Goal: Task Accomplishment & Management: Use online tool/utility

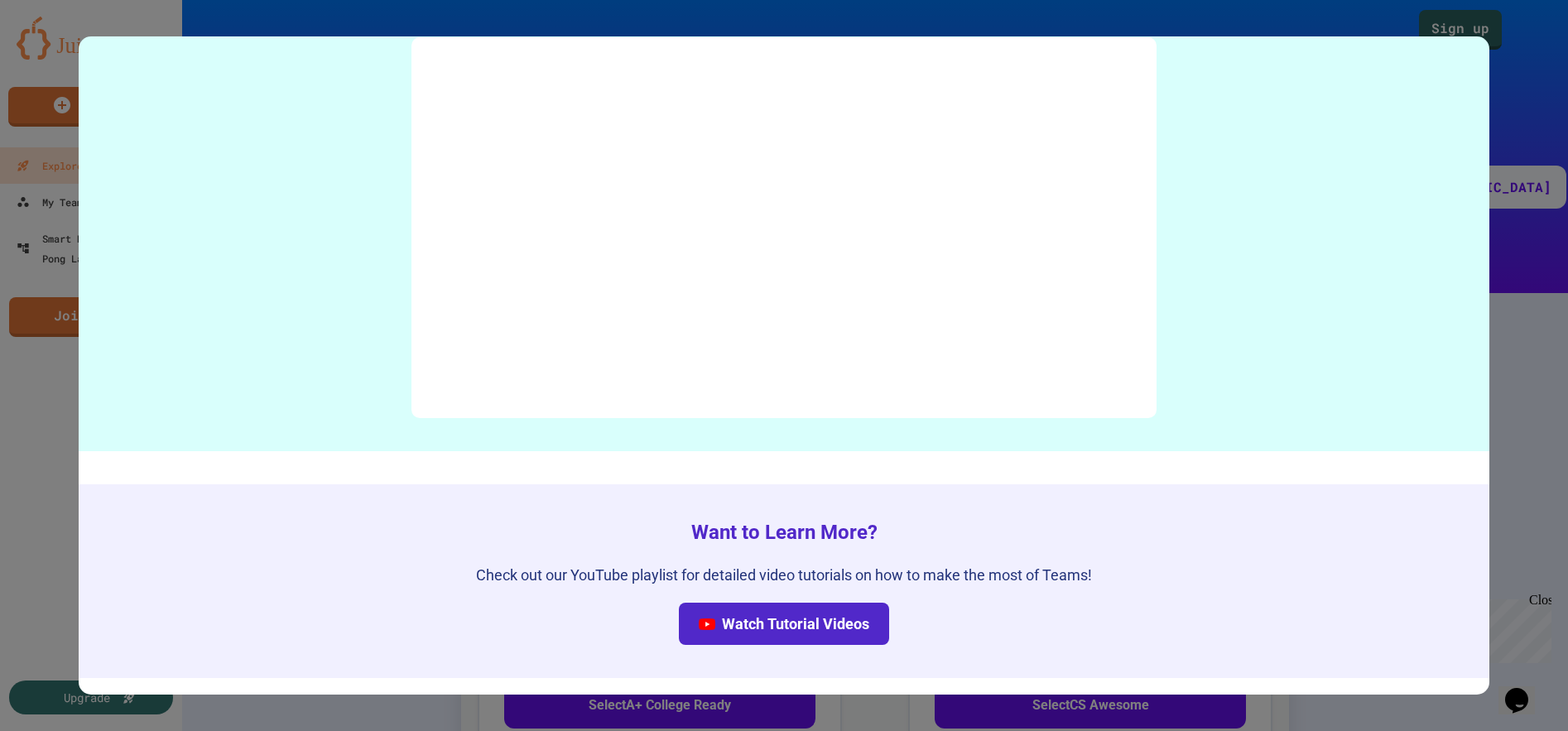
scroll to position [8184, 0]
click at [1525, 384] on div at bounding box center [784, 365] width 1568 height 731
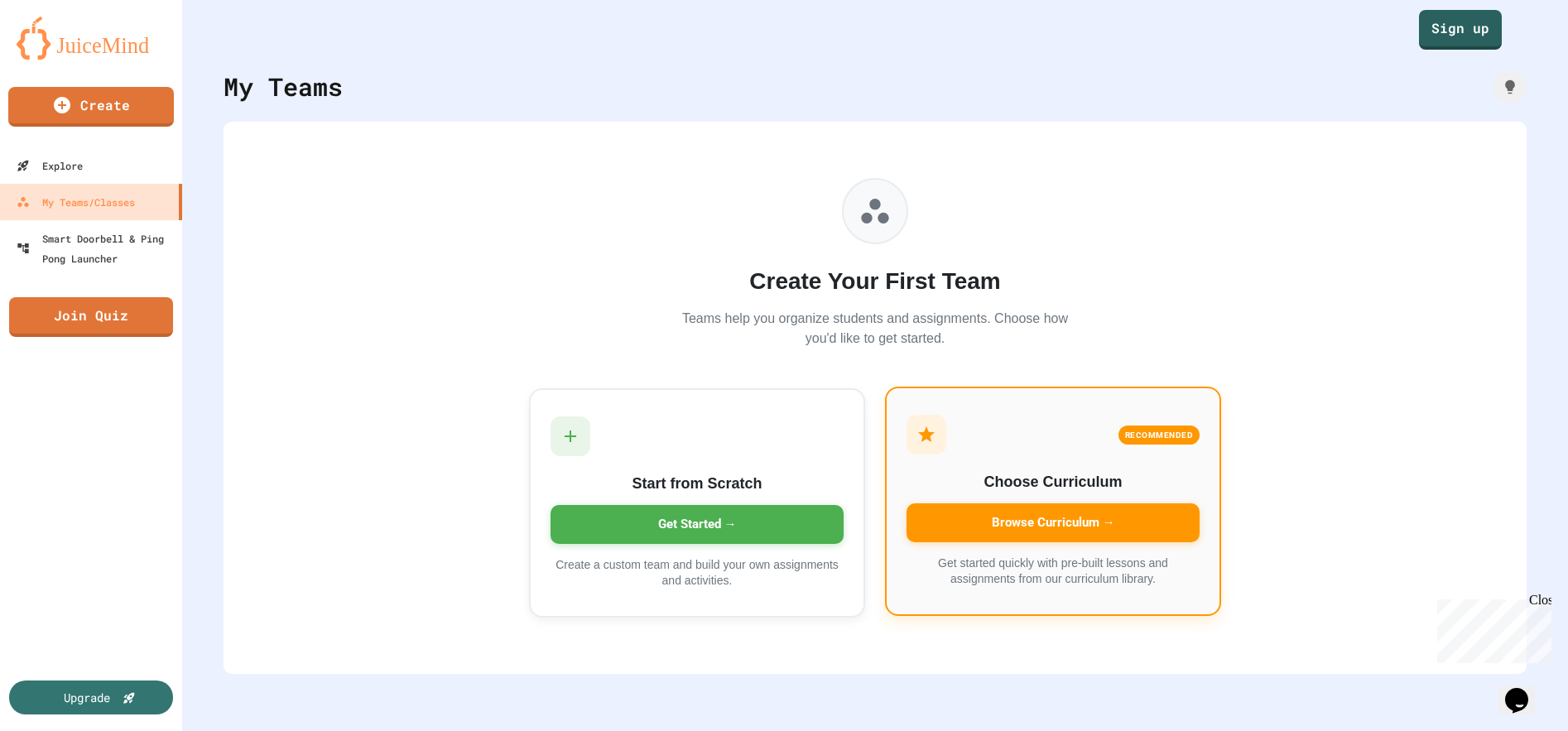
click at [1041, 518] on div "Browse Curriculum →" at bounding box center [1053, 523] width 293 height 39
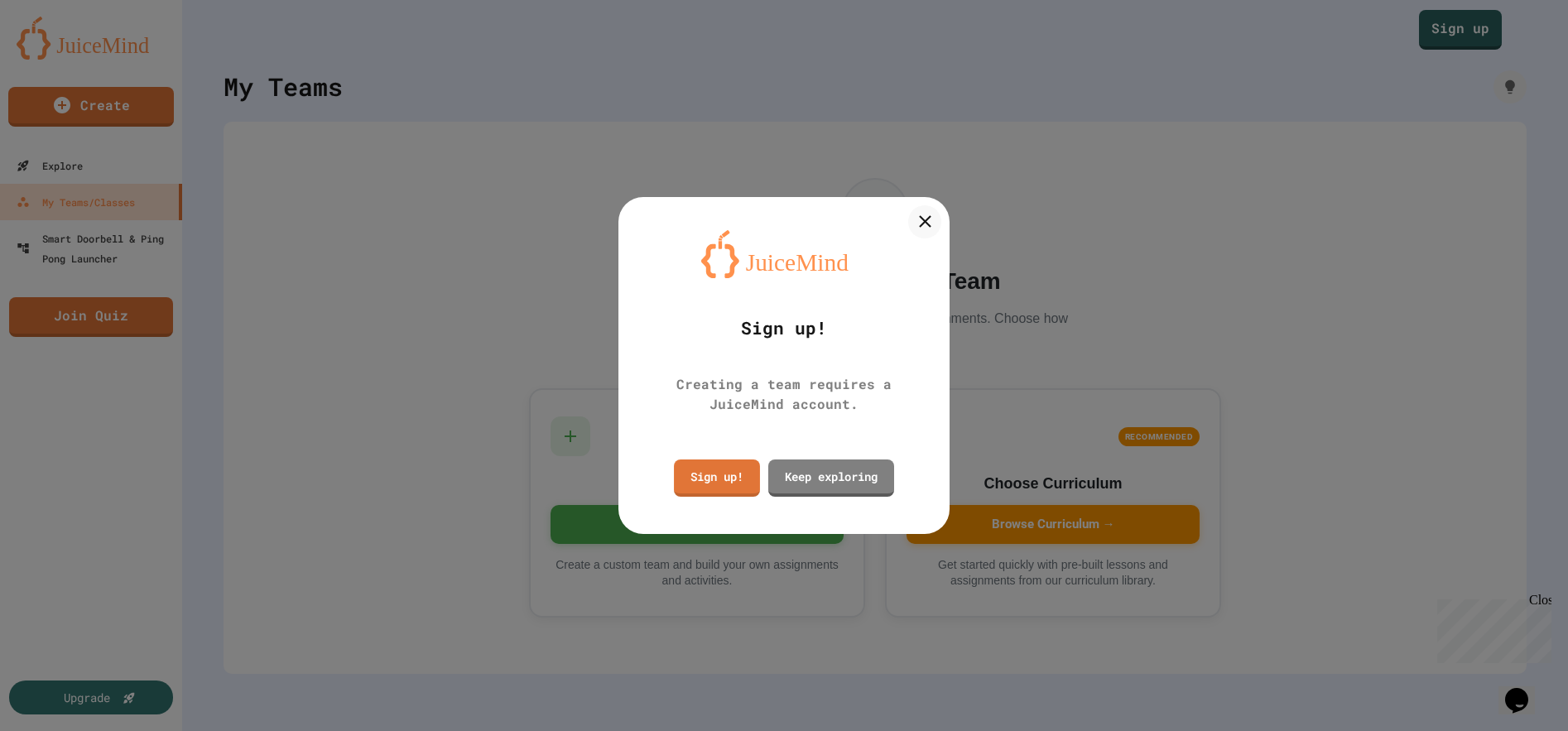
click at [1418, 56] on div at bounding box center [784, 365] width 1568 height 731
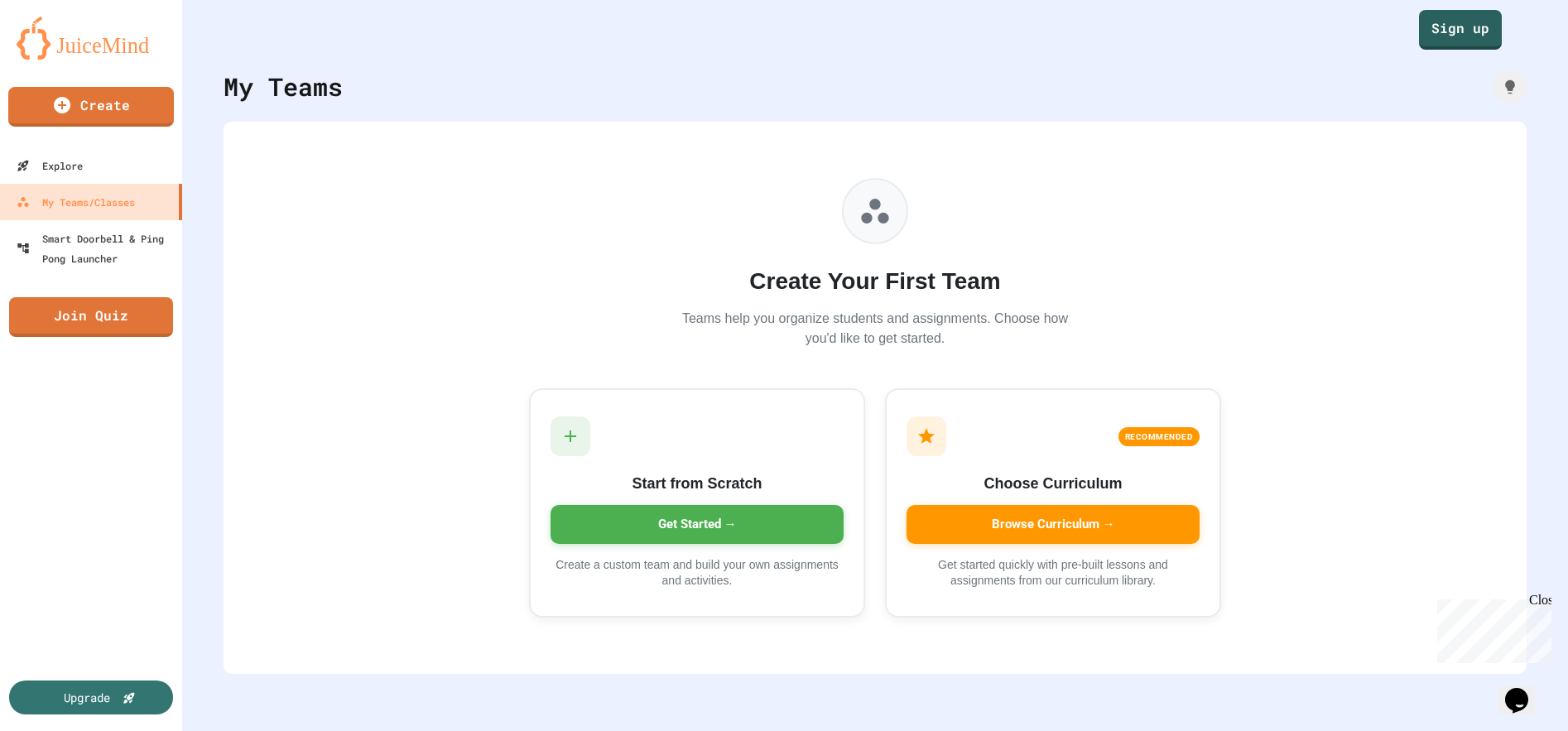
click at [81, 48] on img at bounding box center [91, 38] width 149 height 43
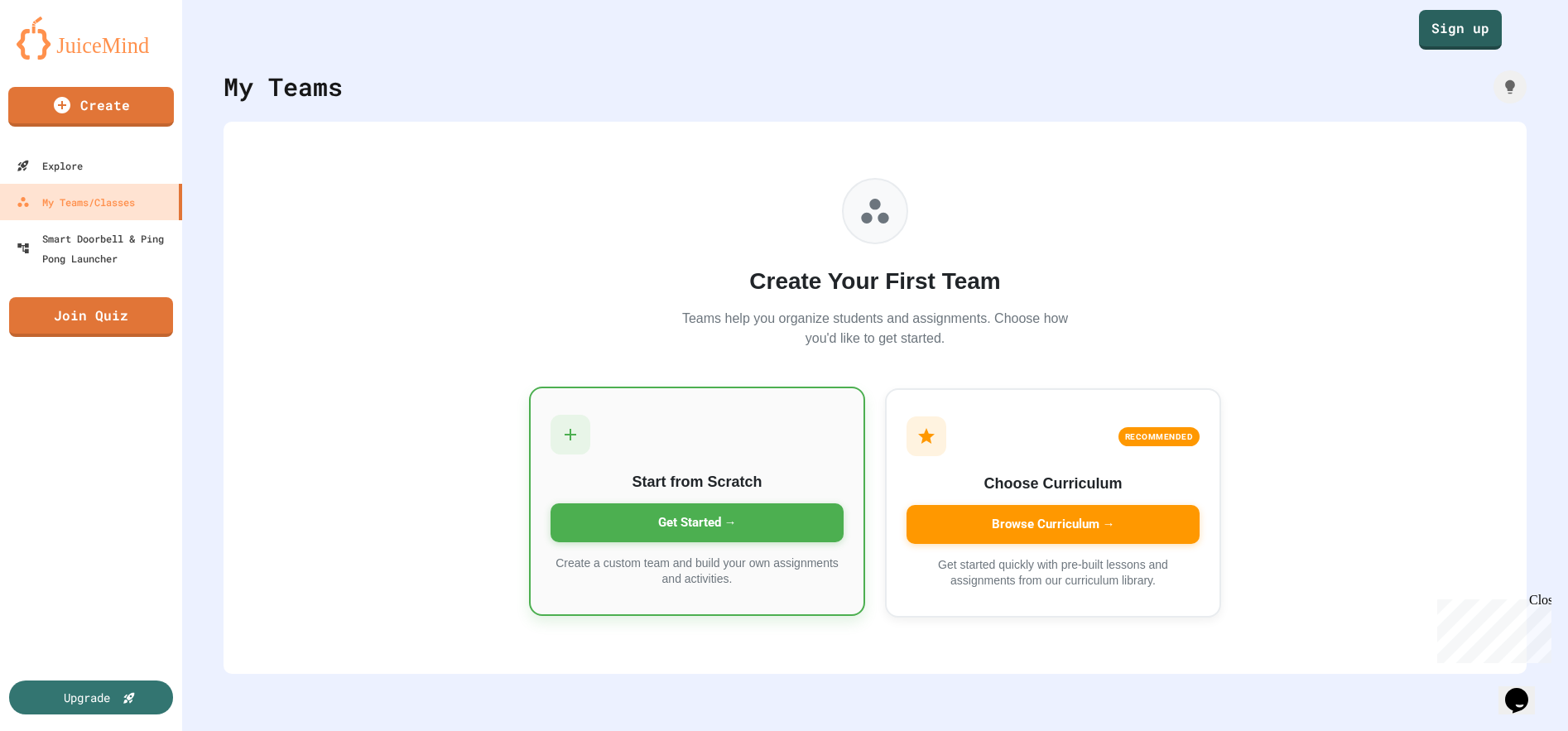
click at [784, 472] on h3 "Start from Scratch" at bounding box center [697, 482] width 293 height 22
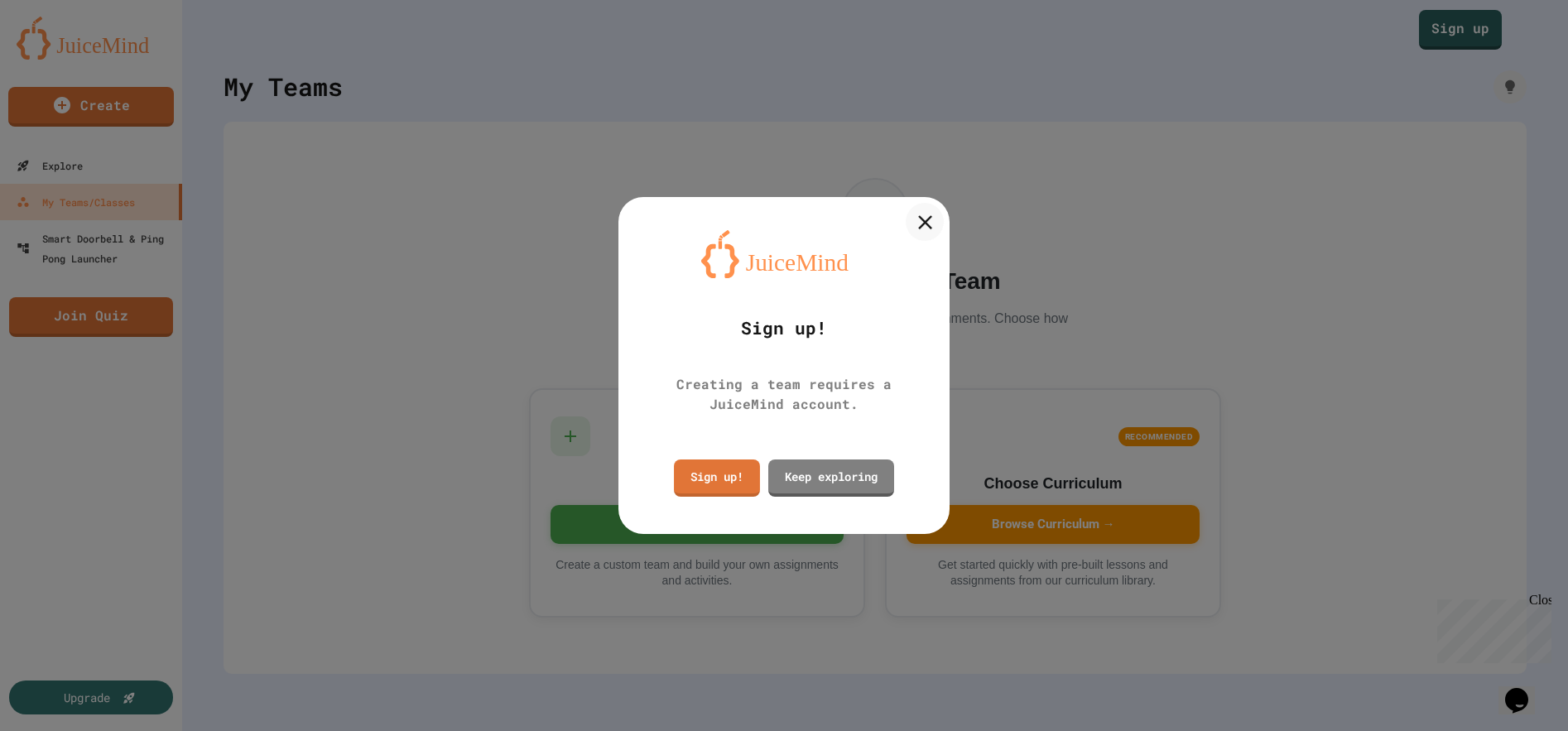
click at [929, 214] on icon at bounding box center [925, 222] width 24 height 24
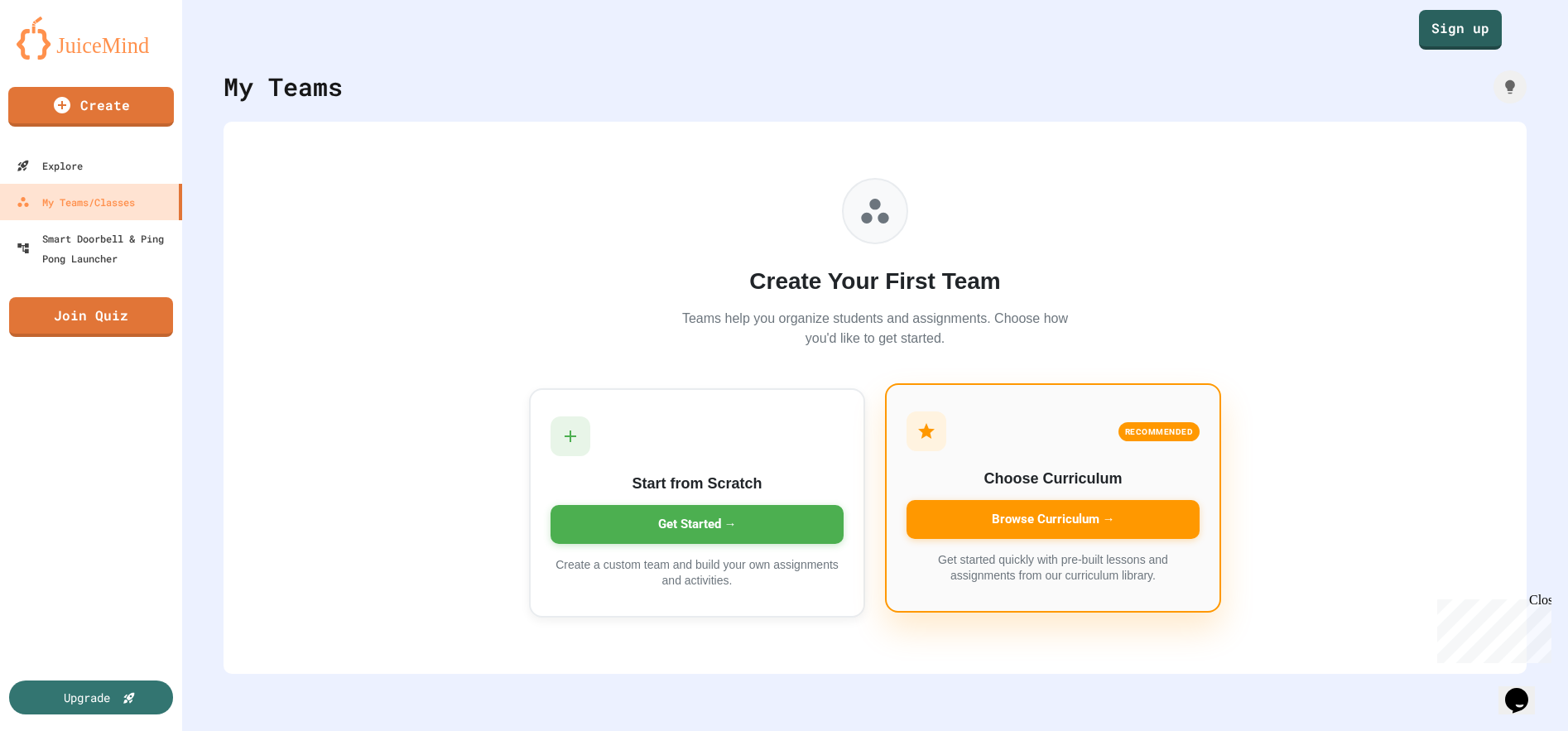
click at [1041, 517] on div "Browse Curriculum →" at bounding box center [1053, 520] width 293 height 39
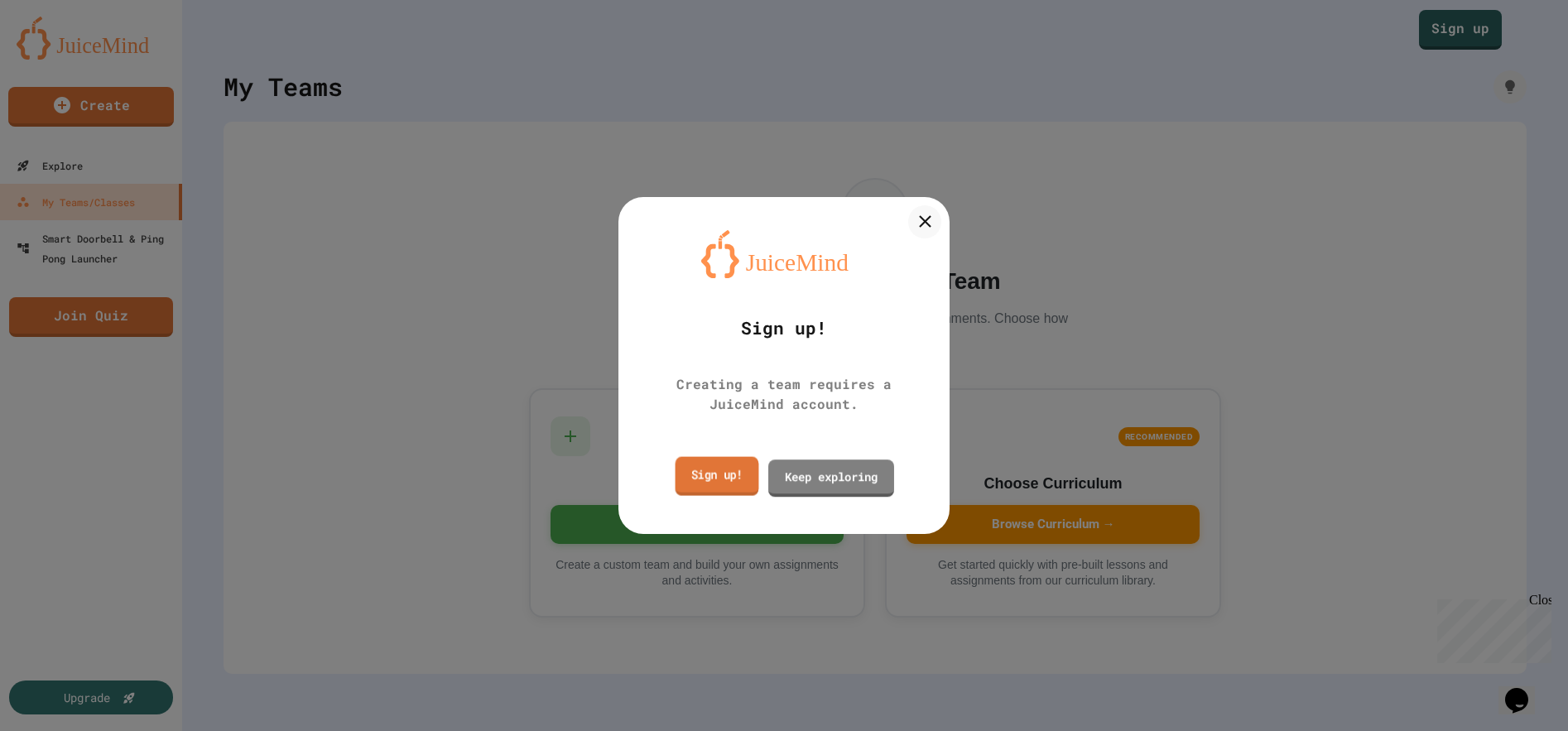
click at [727, 476] on link "Sign up!" at bounding box center [717, 477] width 84 height 39
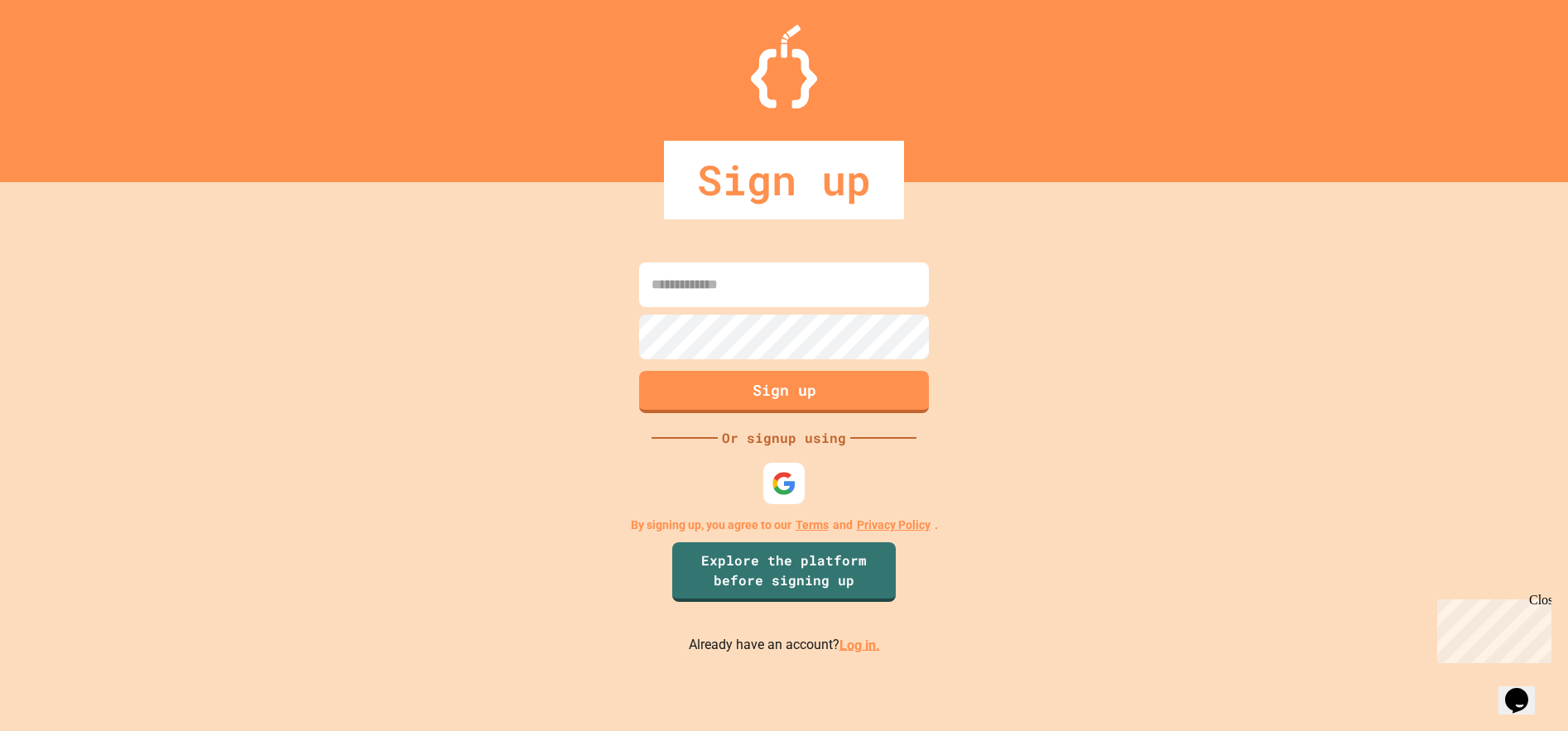
click at [844, 646] on link "Log in." at bounding box center [860, 645] width 41 height 16
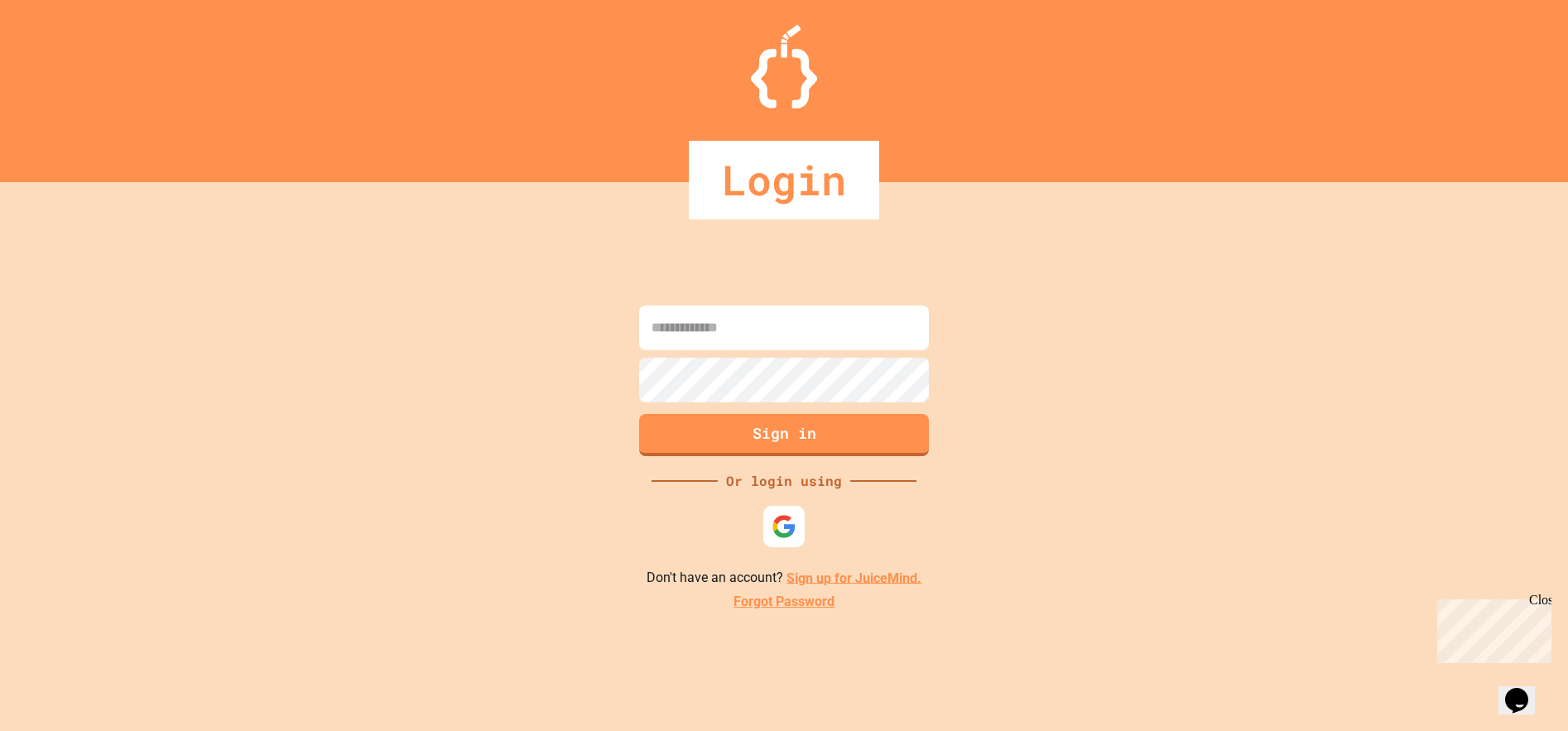
click at [900, 675] on div "Sign in Or login using Don't have an account? Sign up for JuiceMind. Forgot Pas…" at bounding box center [784, 457] width 1568 height 549
click at [1546, 598] on div "Close" at bounding box center [1540, 603] width 21 height 21
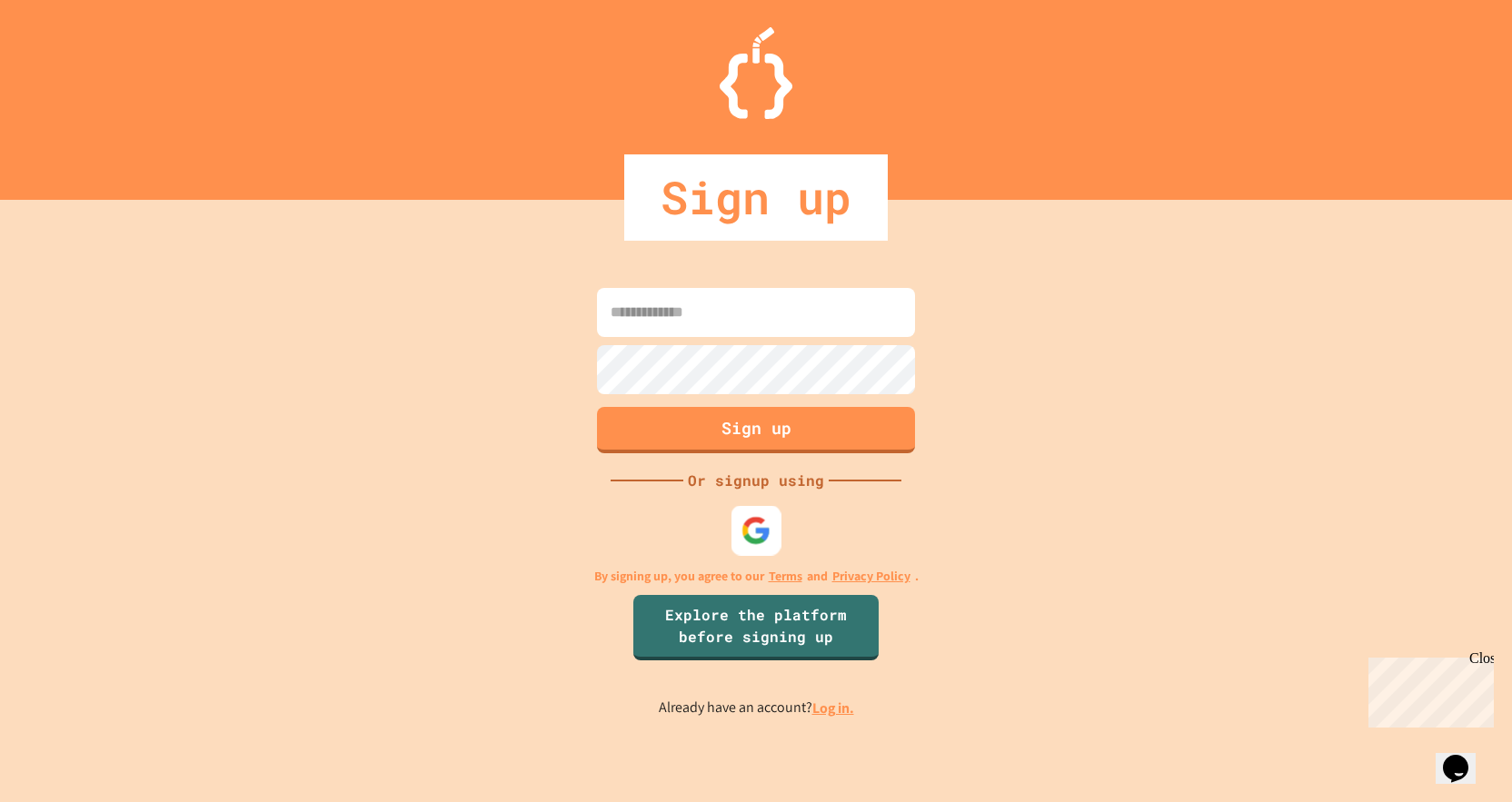
click at [757, 528] on img at bounding box center [756, 530] width 30 height 30
click at [839, 706] on link "Log in." at bounding box center [833, 708] width 42 height 19
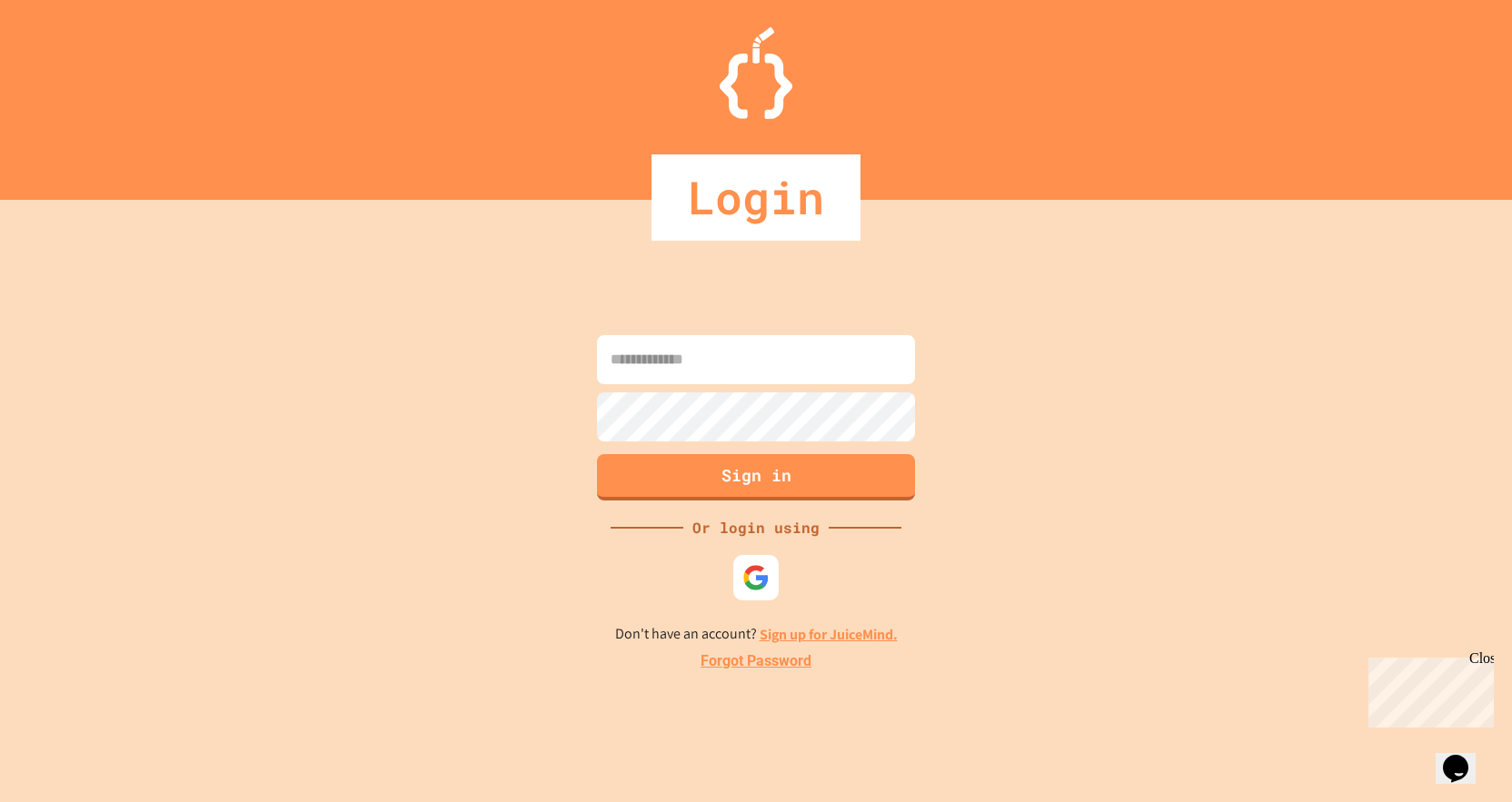
click at [711, 364] on input at bounding box center [756, 360] width 318 height 49
type input "**********"
click at [765, 477] on button "Sign in" at bounding box center [756, 475] width 325 height 47
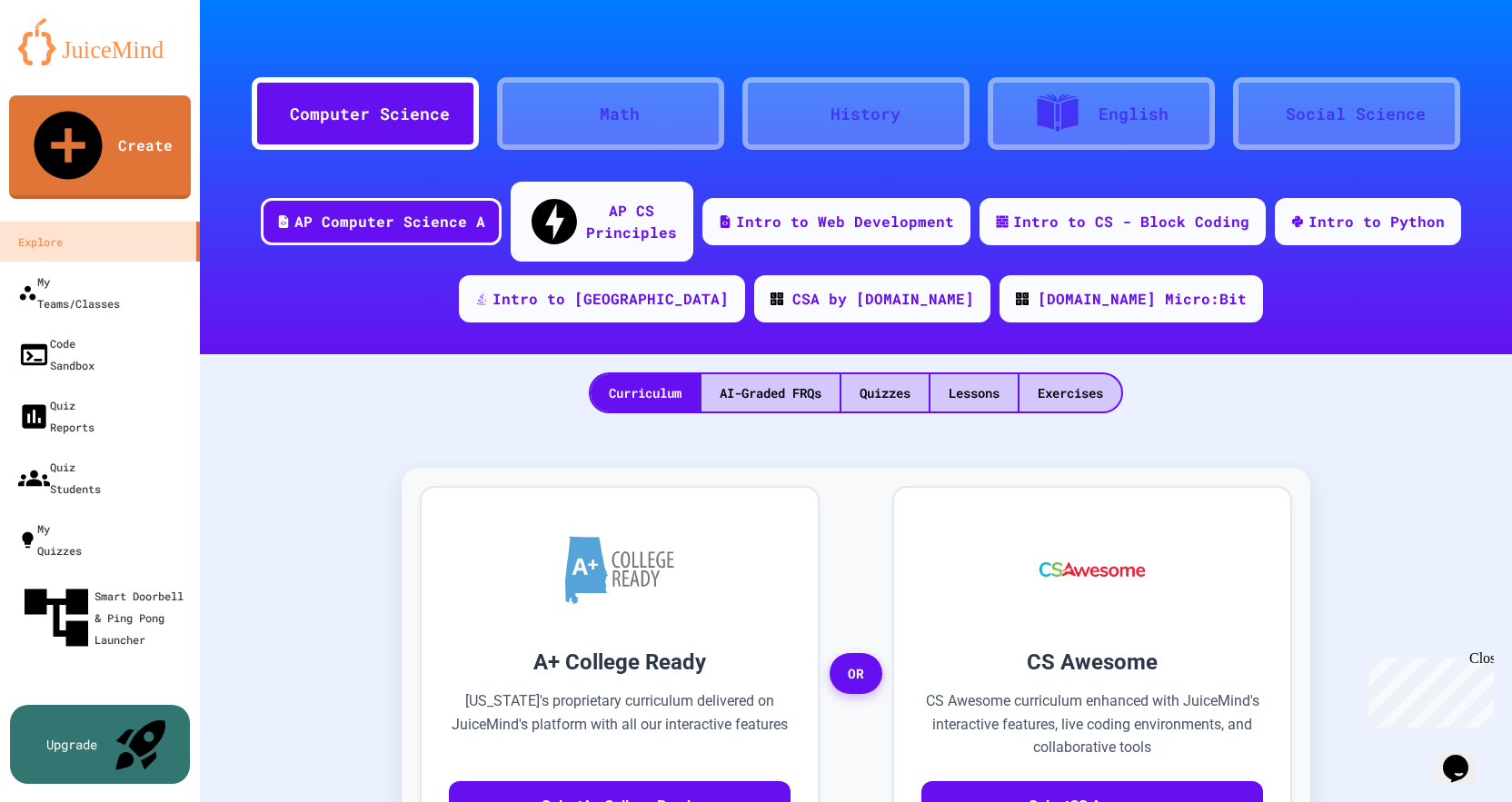
scroll to position [182, 0]
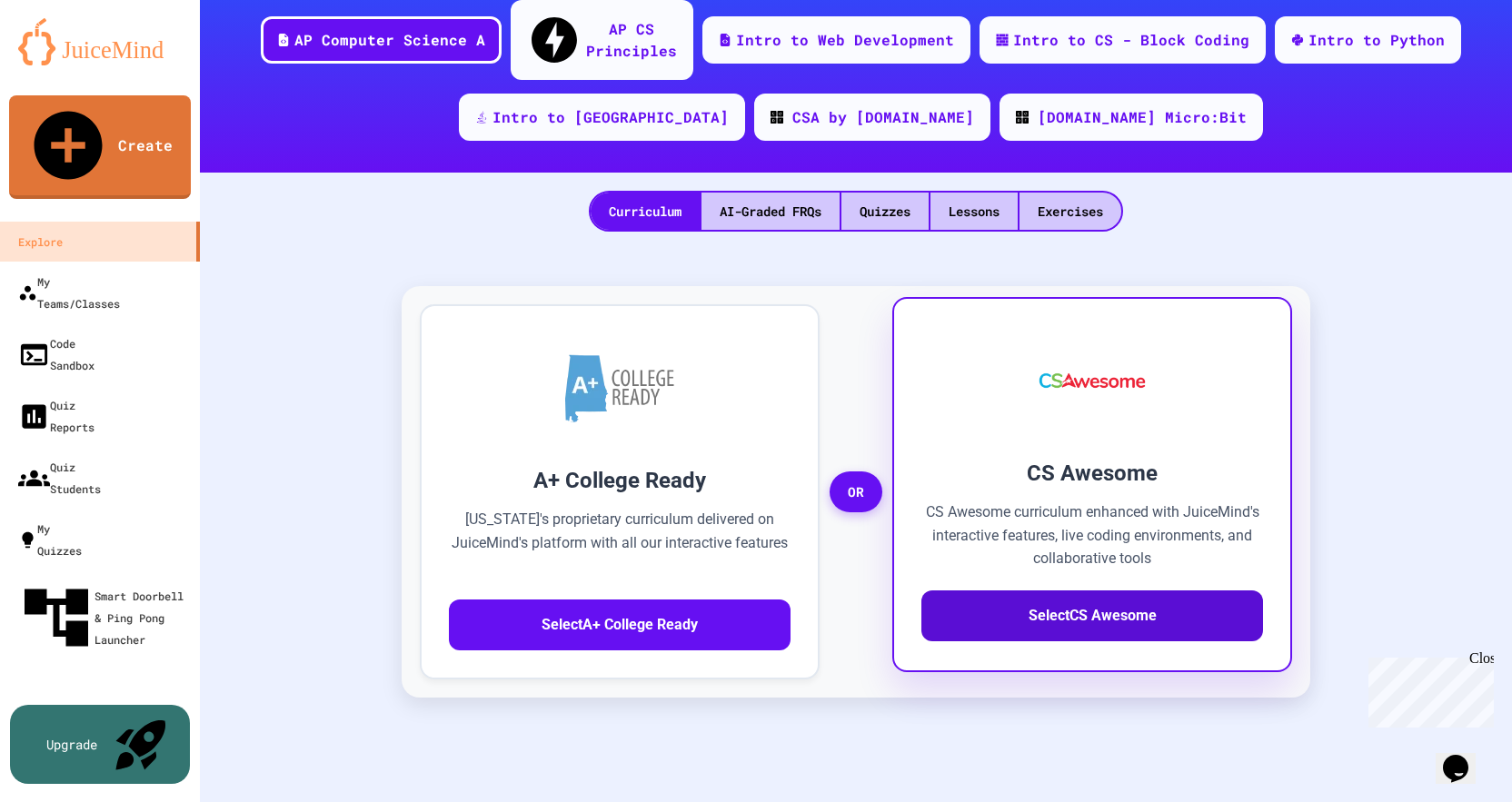
click at [1069, 590] on button "Select CS Awesome" at bounding box center [1092, 616] width 342 height 51
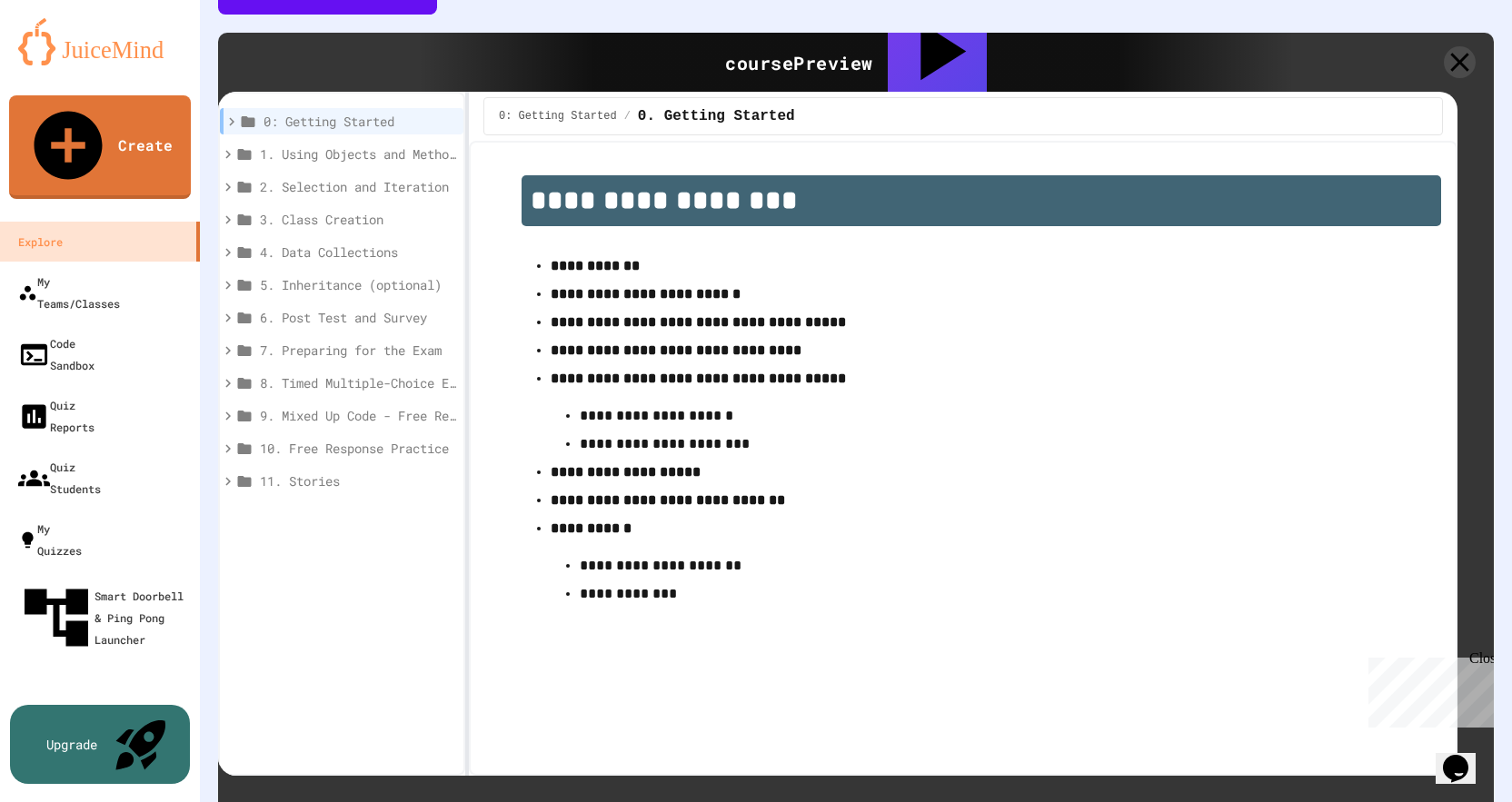
scroll to position [273, 0]
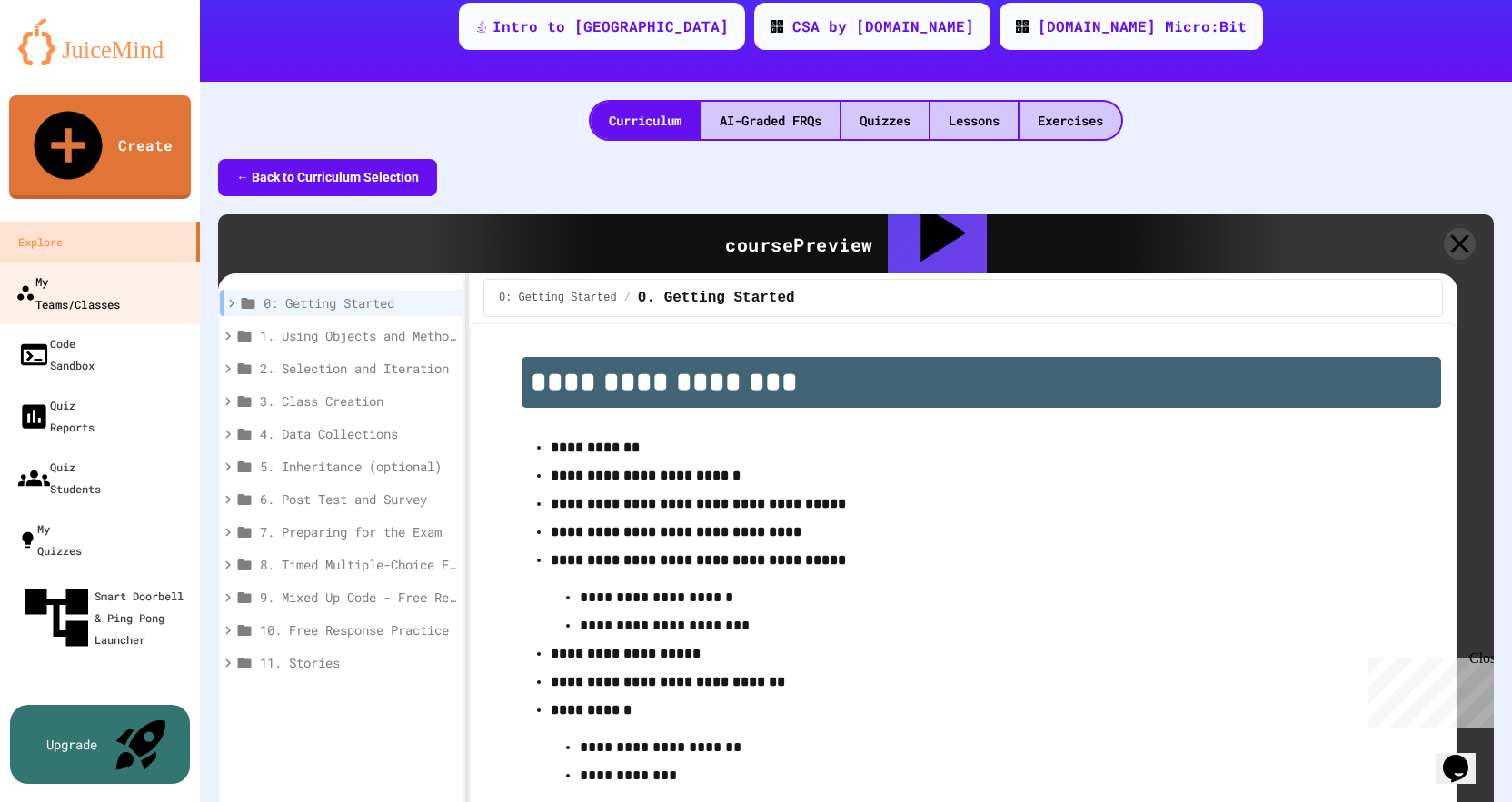
click at [88, 270] on div "My Teams/Classes" at bounding box center [68, 292] width 105 height 45
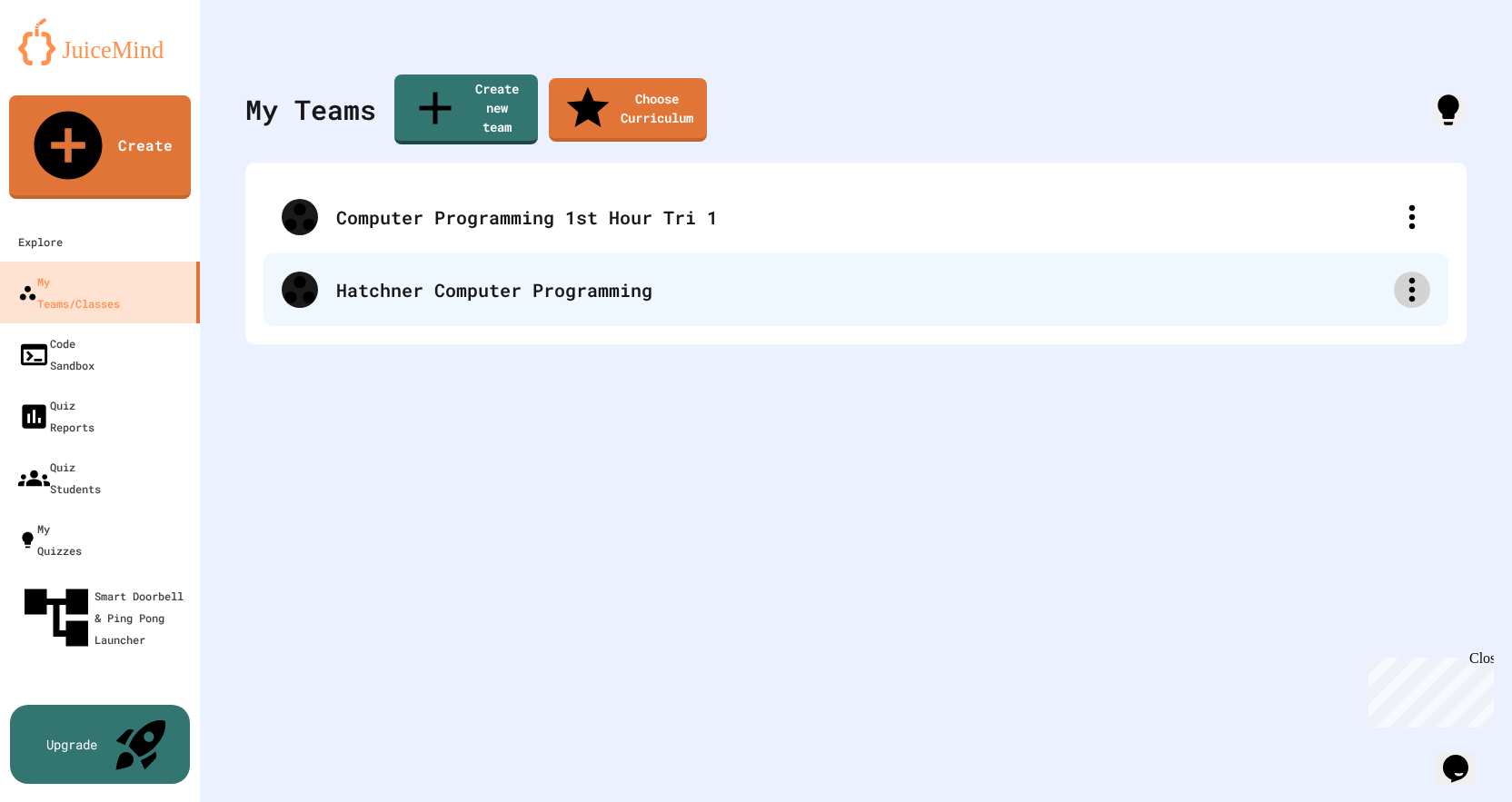
click at [1406, 272] on icon at bounding box center [1413, 290] width 36 height 36
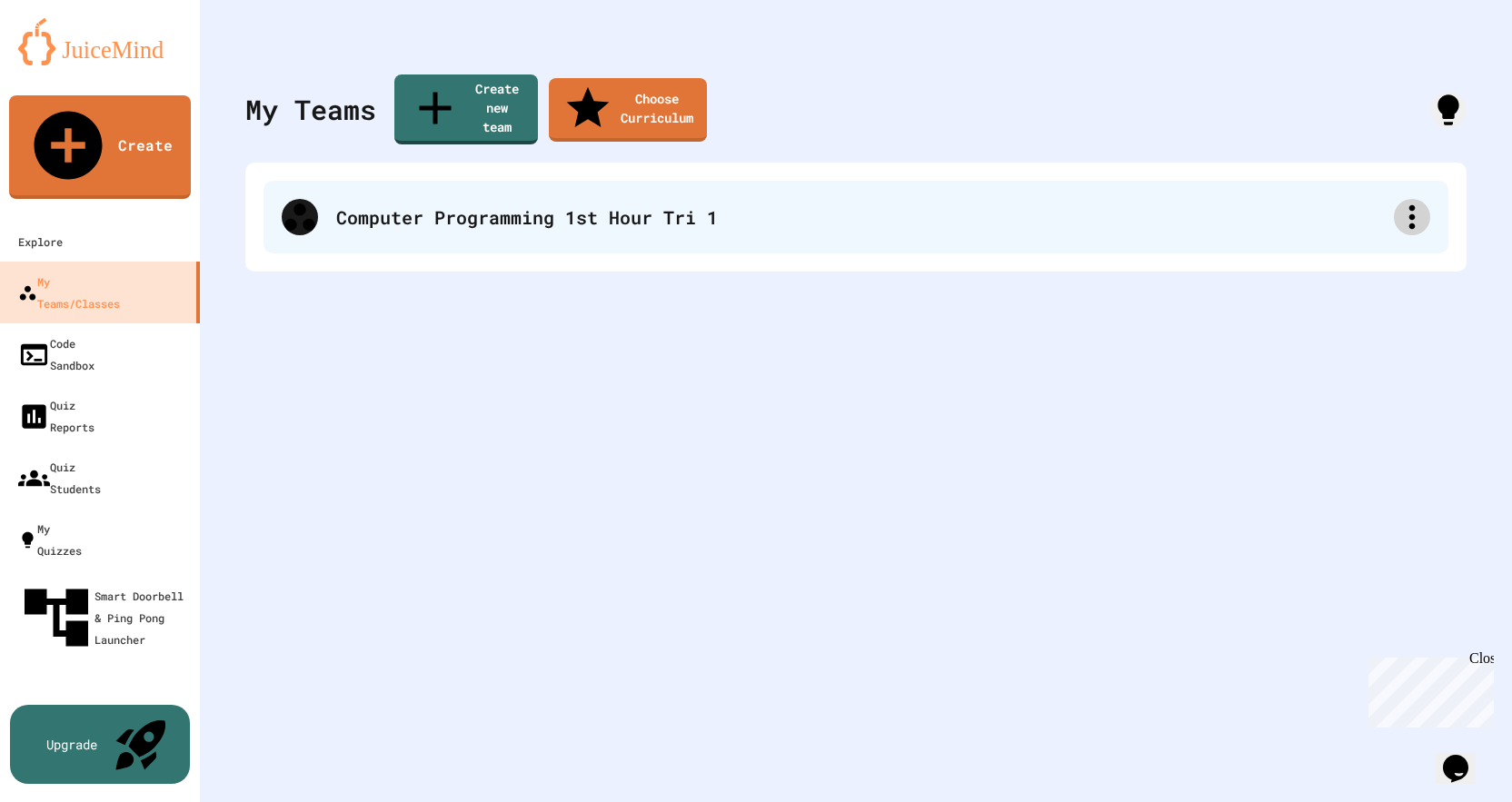
click at [1394, 199] on div at bounding box center [1413, 217] width 36 height 36
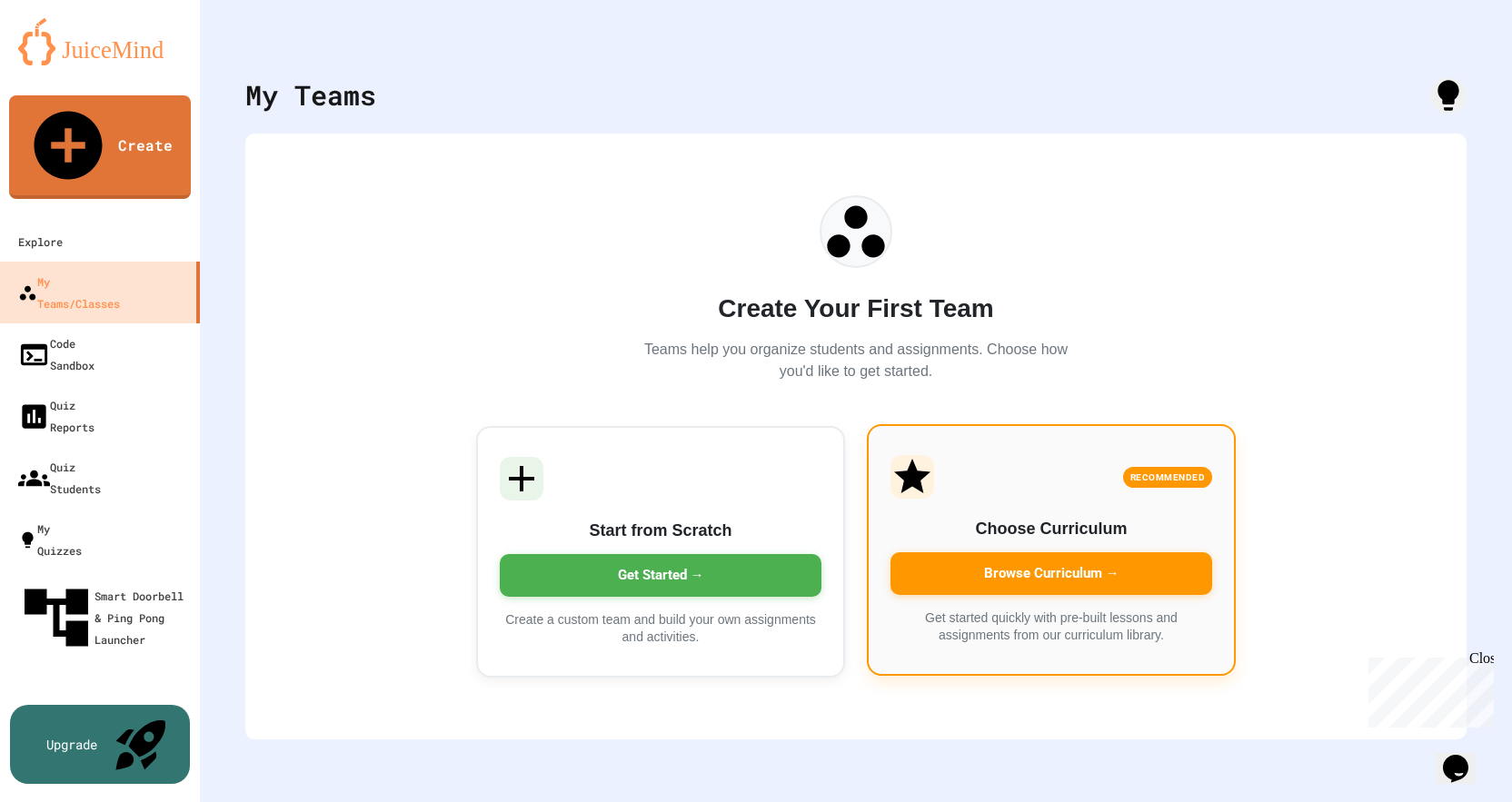
click at [1064, 568] on div "Browse Curriculum →" at bounding box center [1051, 574] width 322 height 43
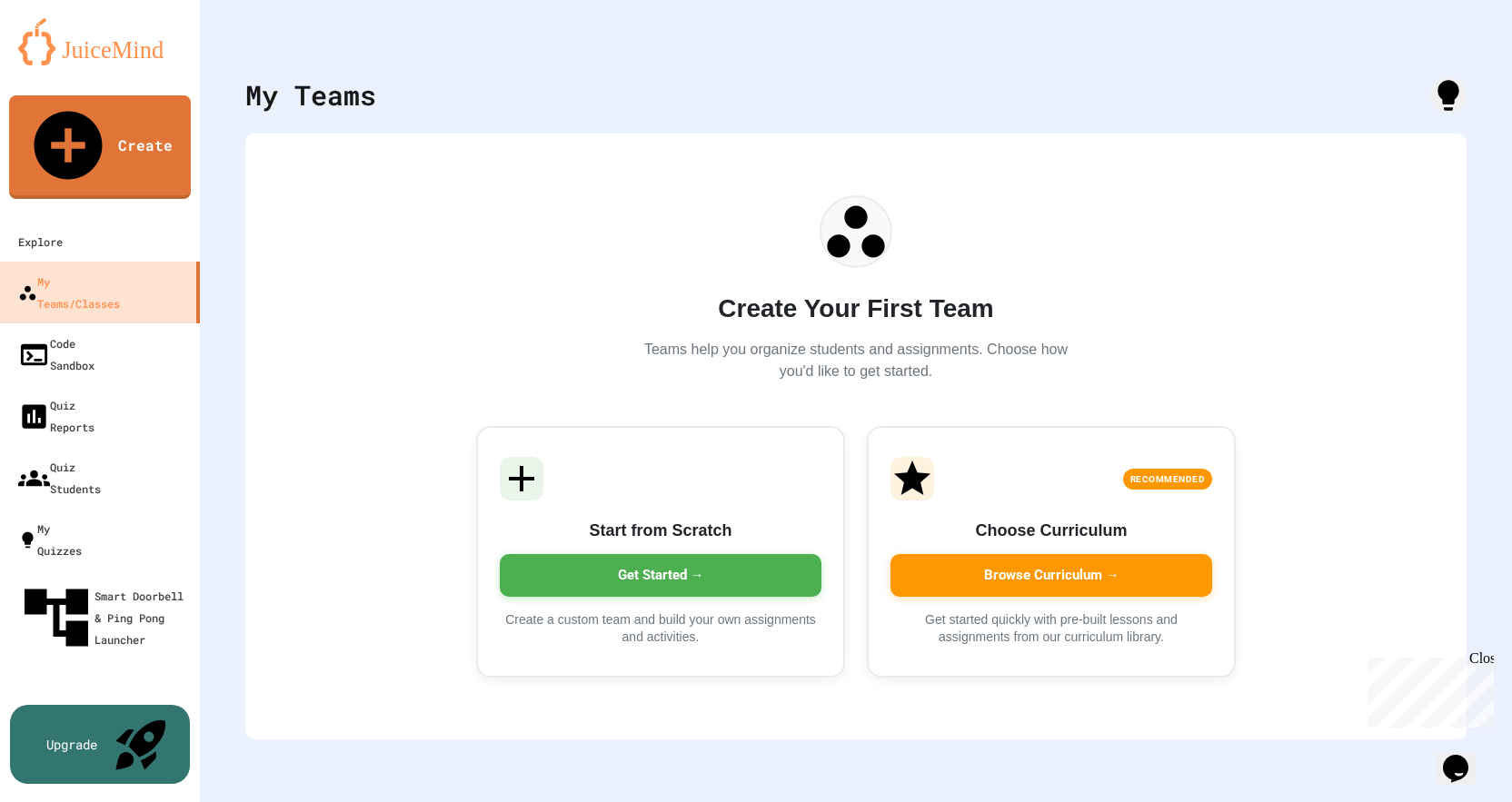
type input "**********"
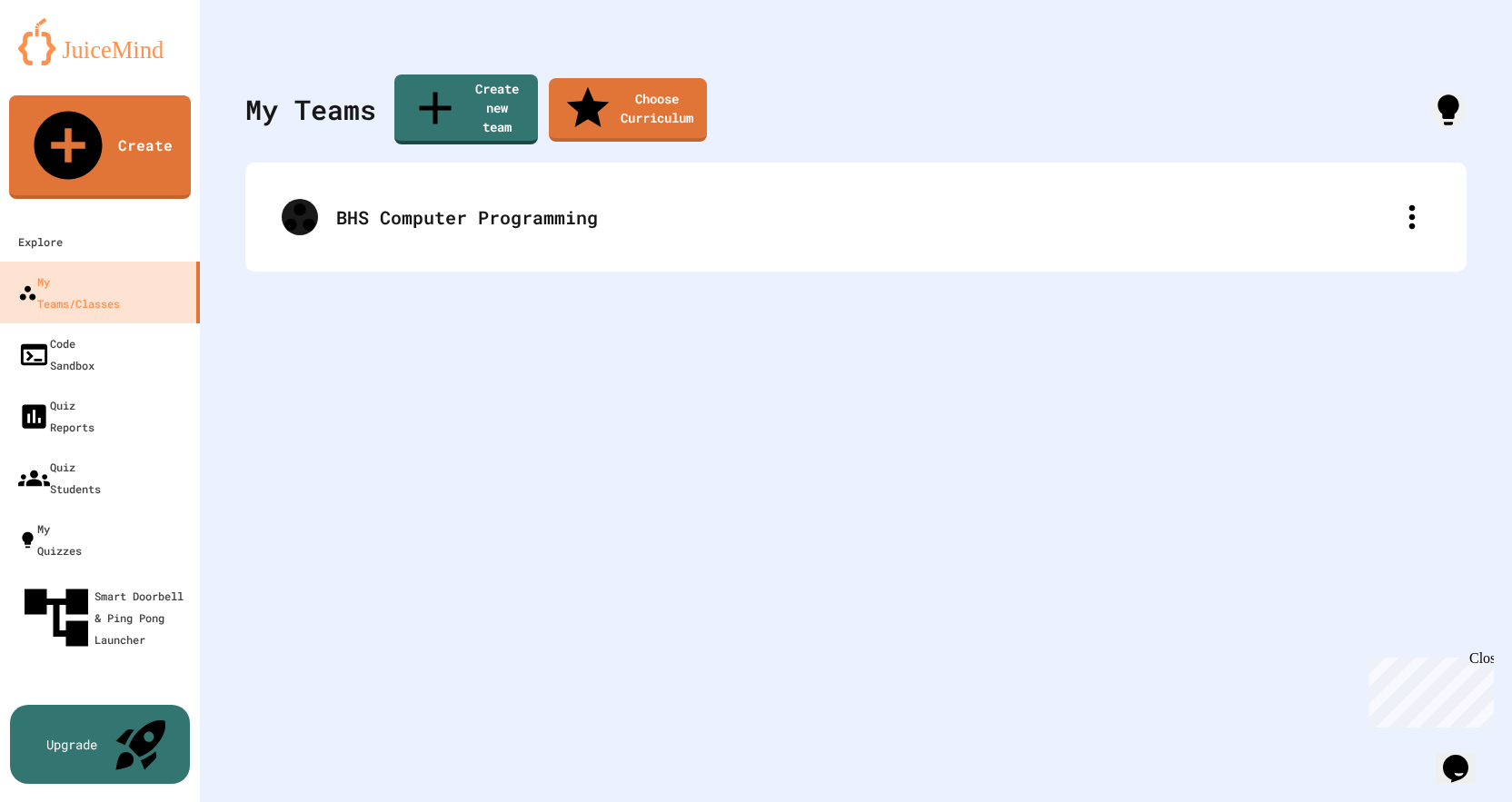
click at [1488, 657] on div "Close" at bounding box center [1481, 661] width 23 height 23
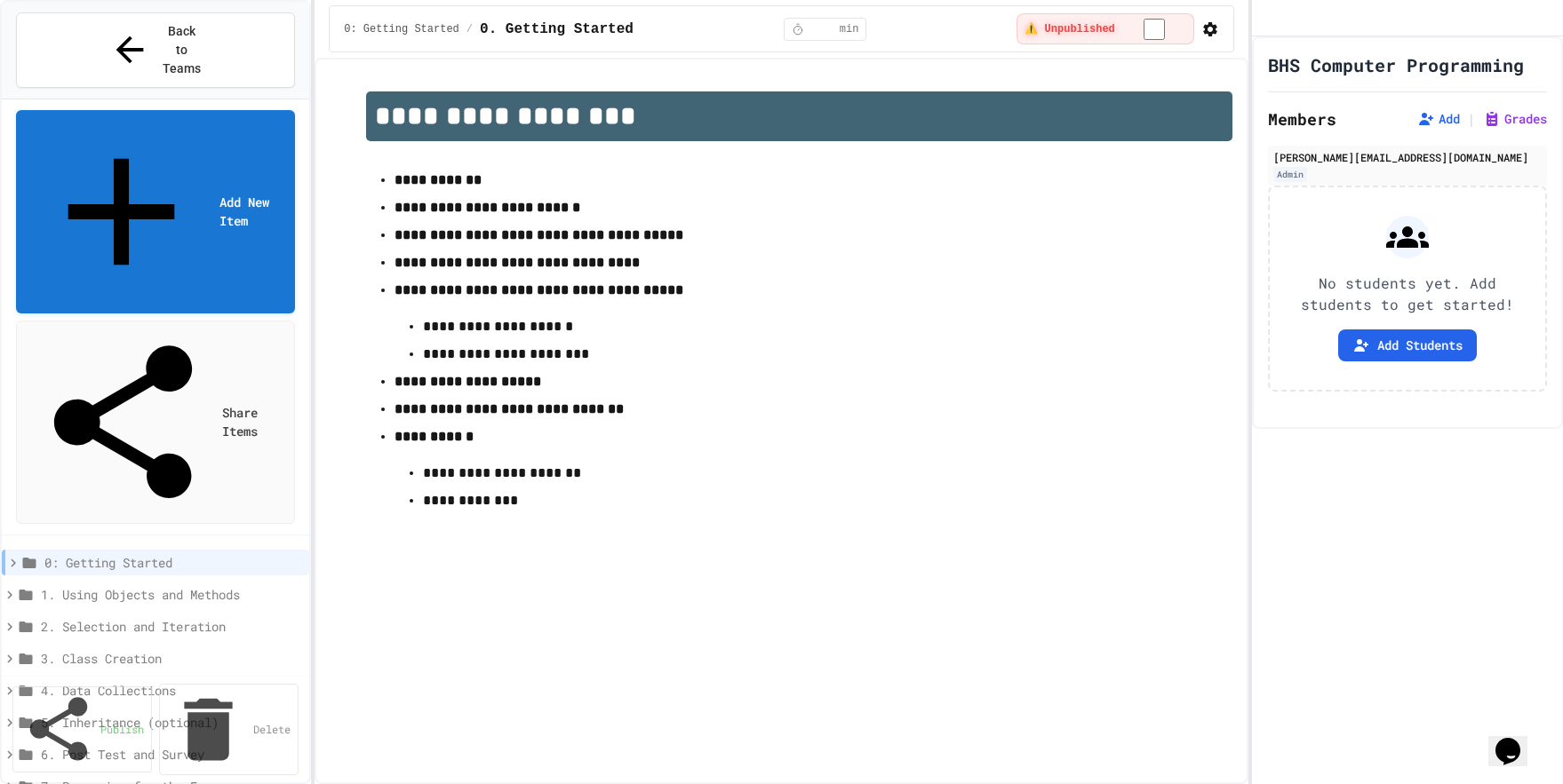
click at [142, 585] on span "1. Using Objects and Methods" at bounding box center [168, 594] width 254 height 19
click at [168, 617] on span "1.1. Introduction to Algorithms, Programming, and Compilers" at bounding box center [170, 626] width 242 height 19
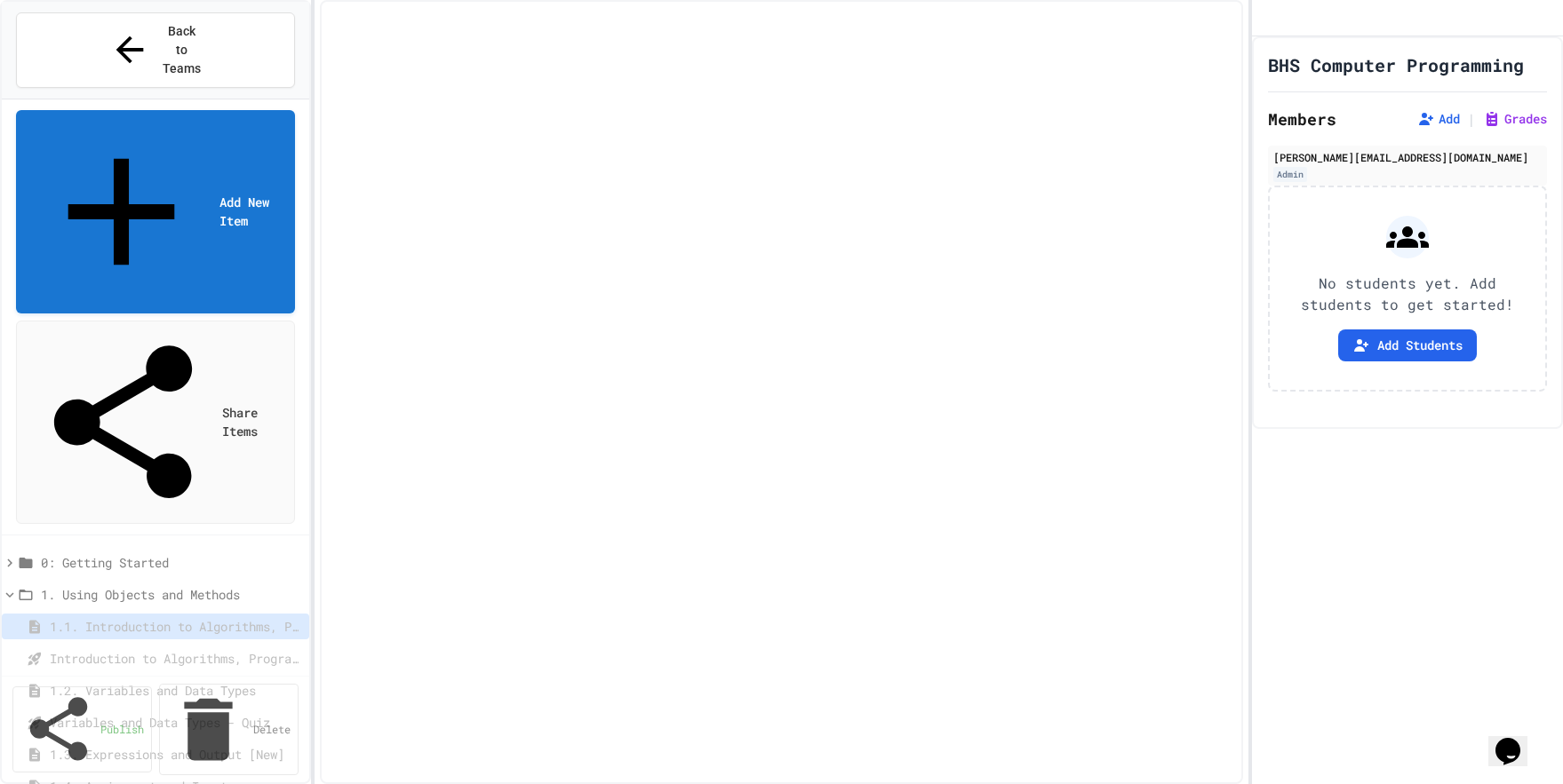
select select "***"
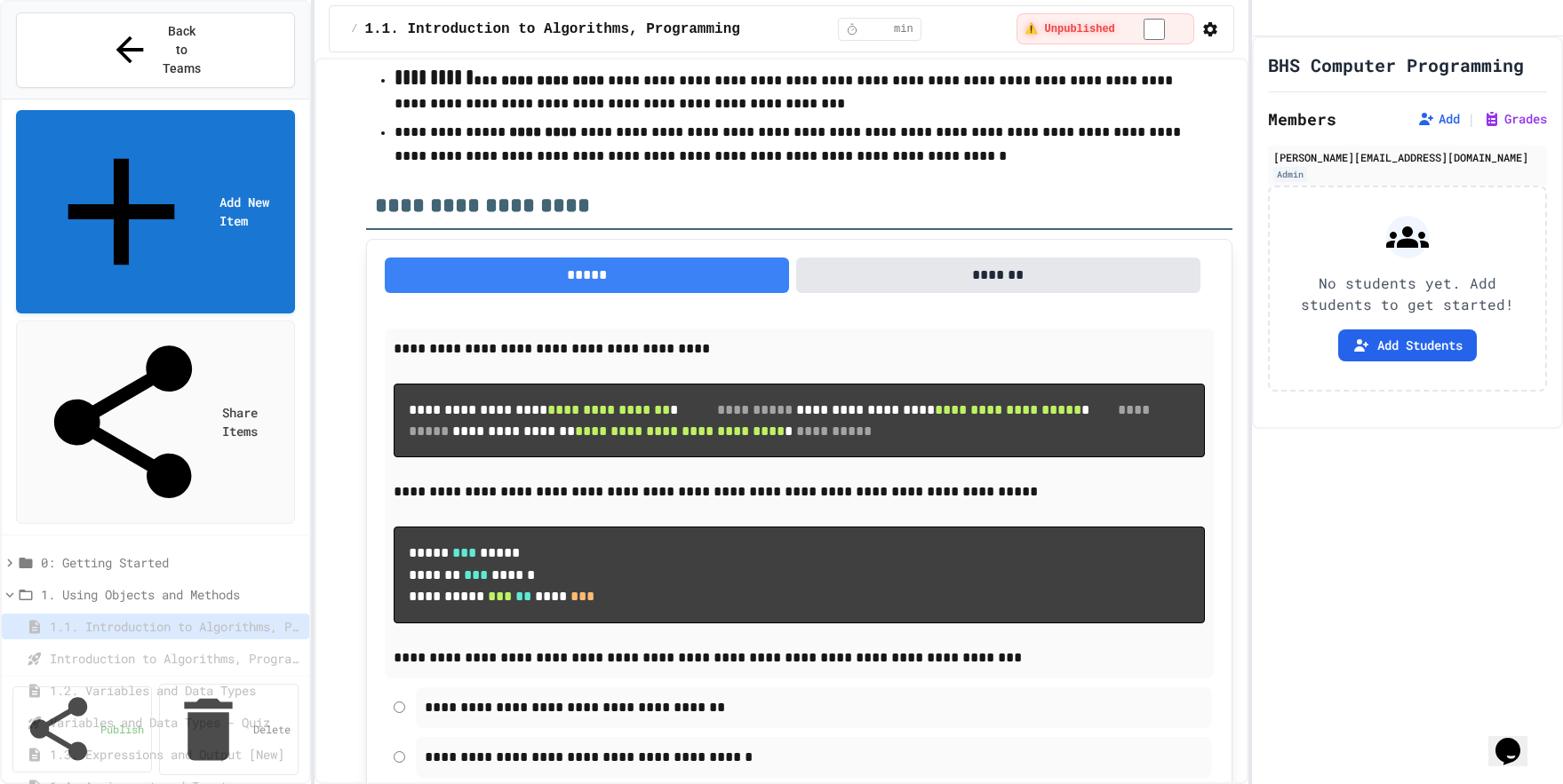
scroll to position [16248, 0]
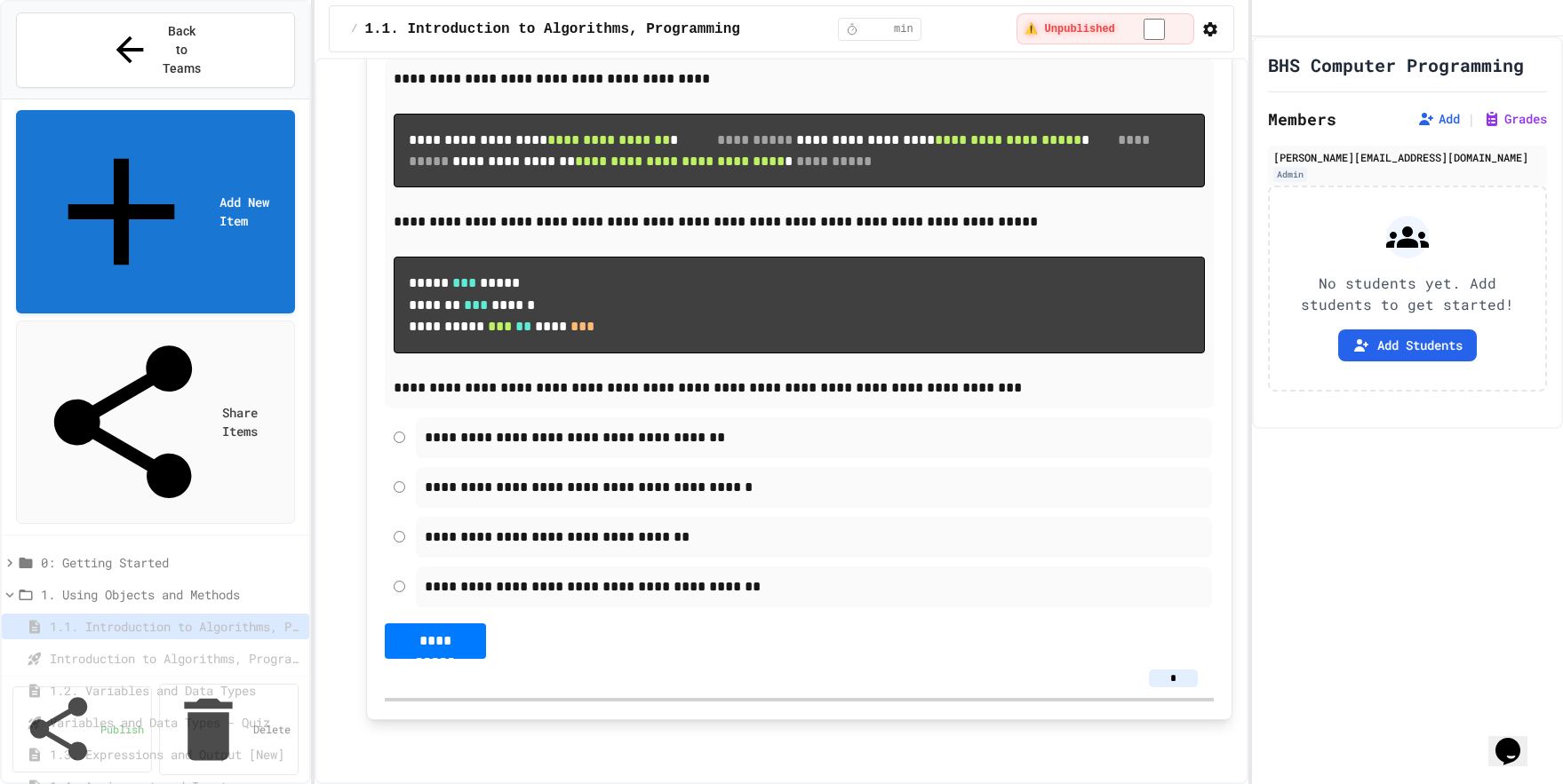
click at [16, 586] on icon at bounding box center [10, 594] width 16 height 16
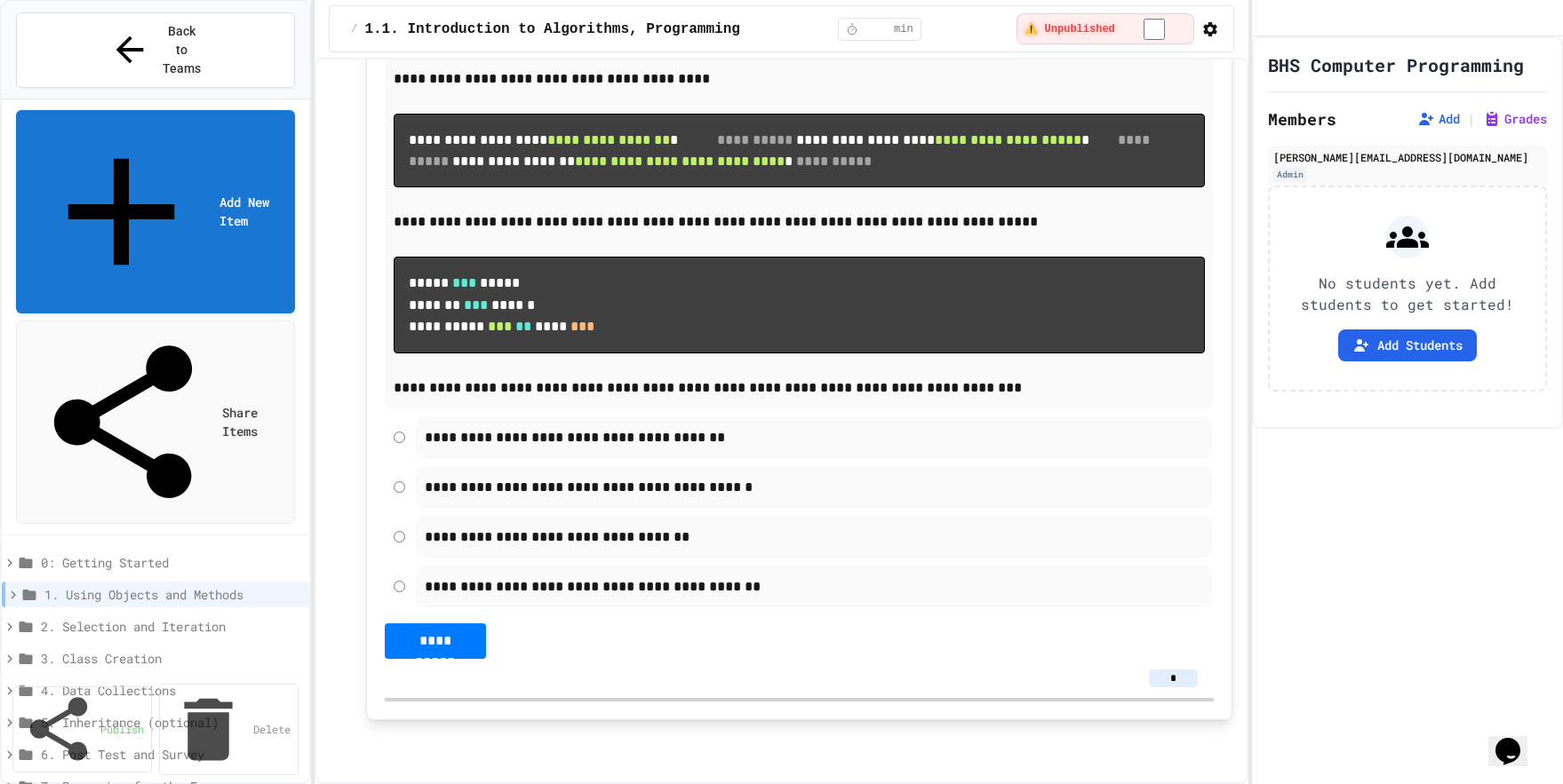
click at [325, 561] on div "**********" at bounding box center [782, 421] width 934 height 727
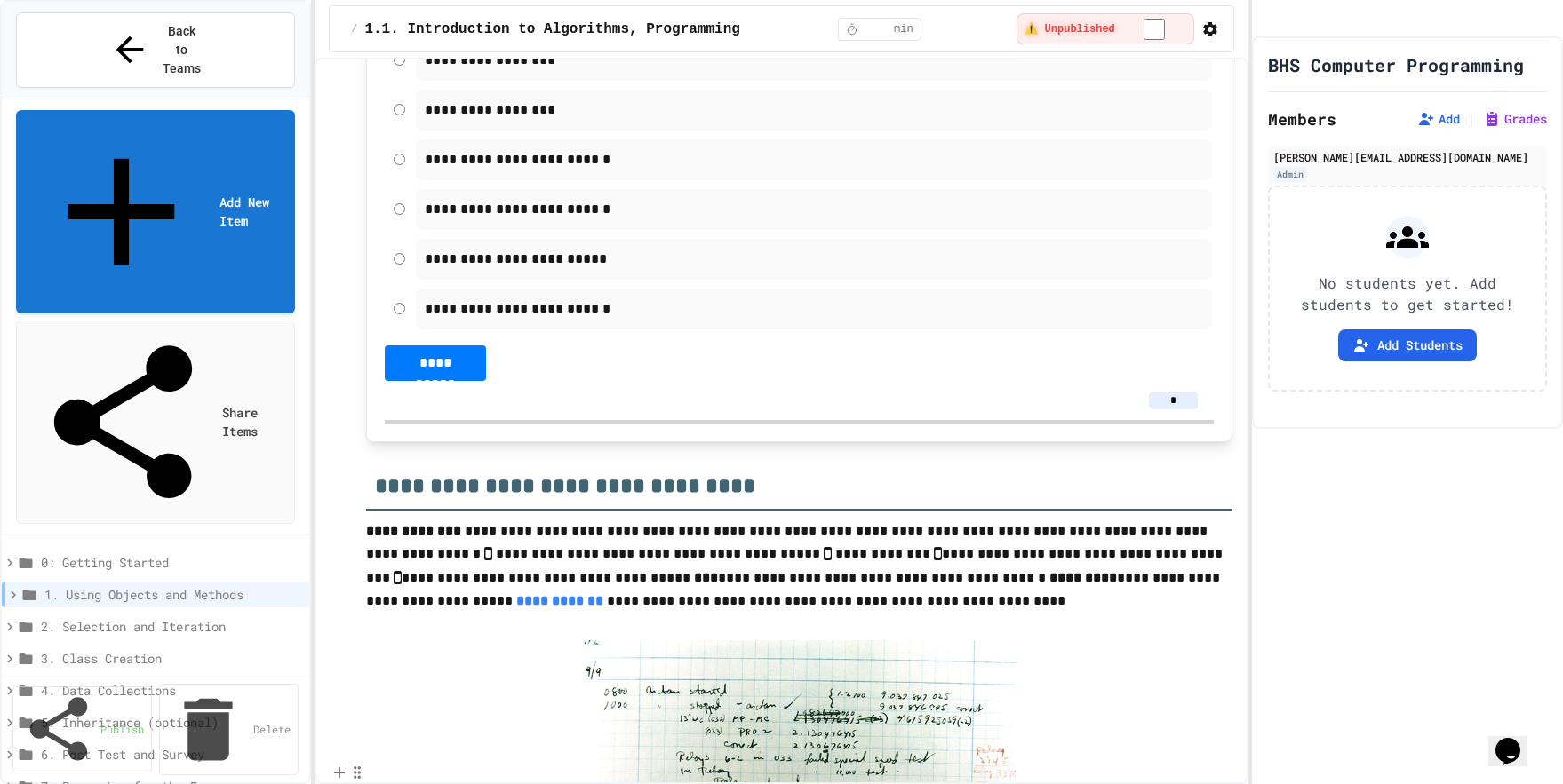
scroll to position [4522, 0]
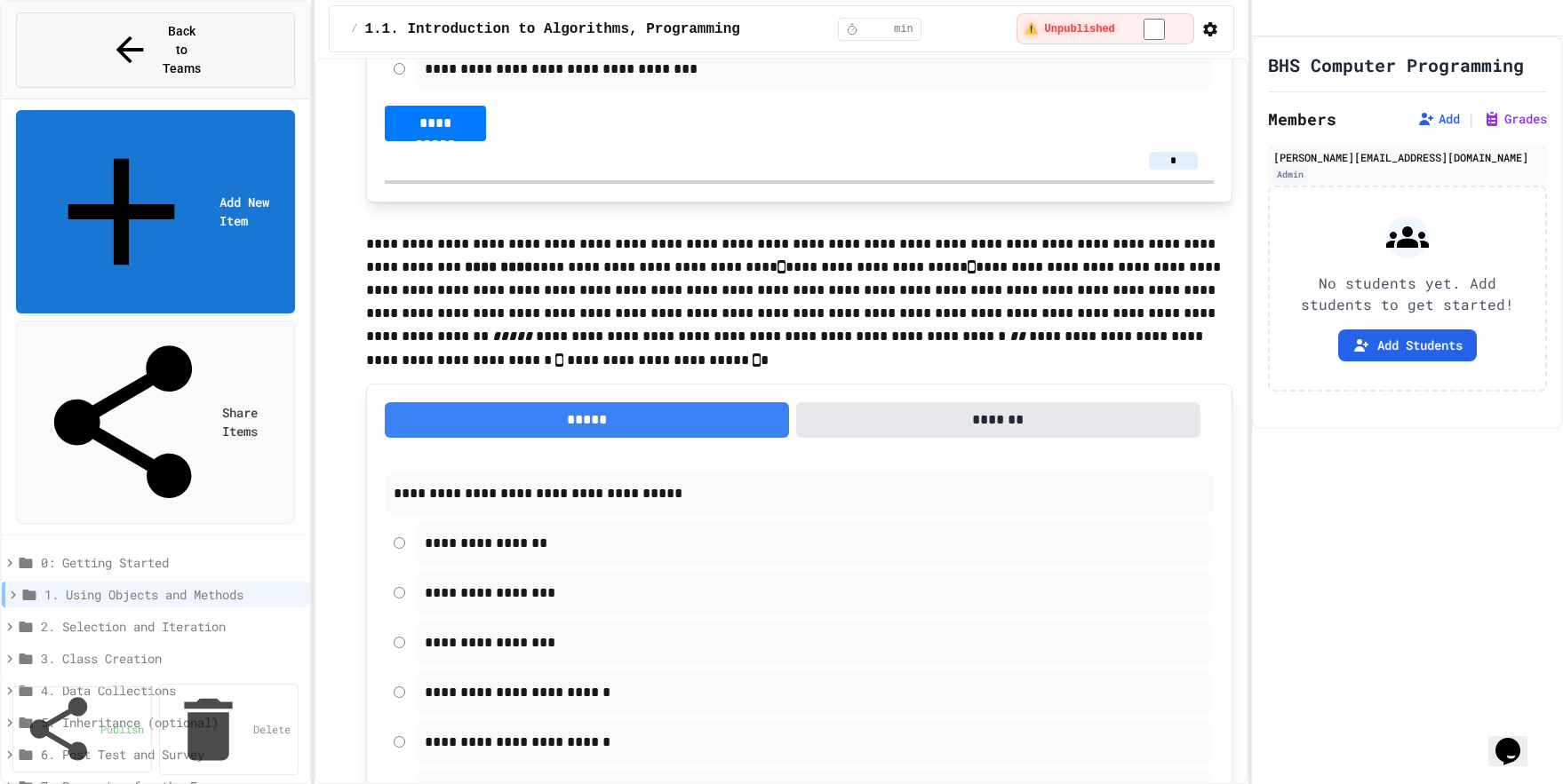
click at [199, 46] on button "Back to Teams" at bounding box center [155, 50] width 279 height 76
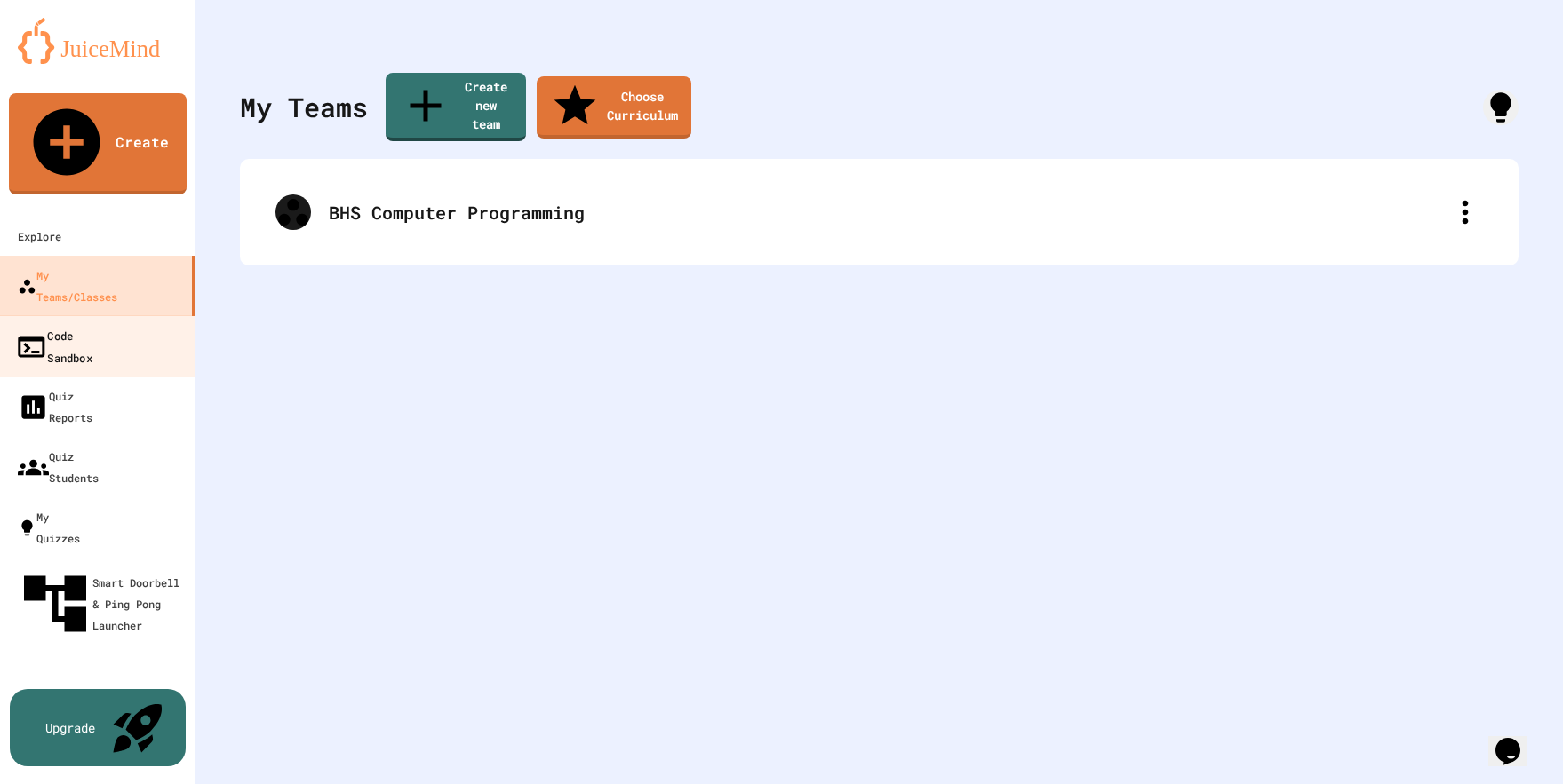
click at [125, 316] on link "Code Sandbox" at bounding box center [98, 347] width 202 height 62
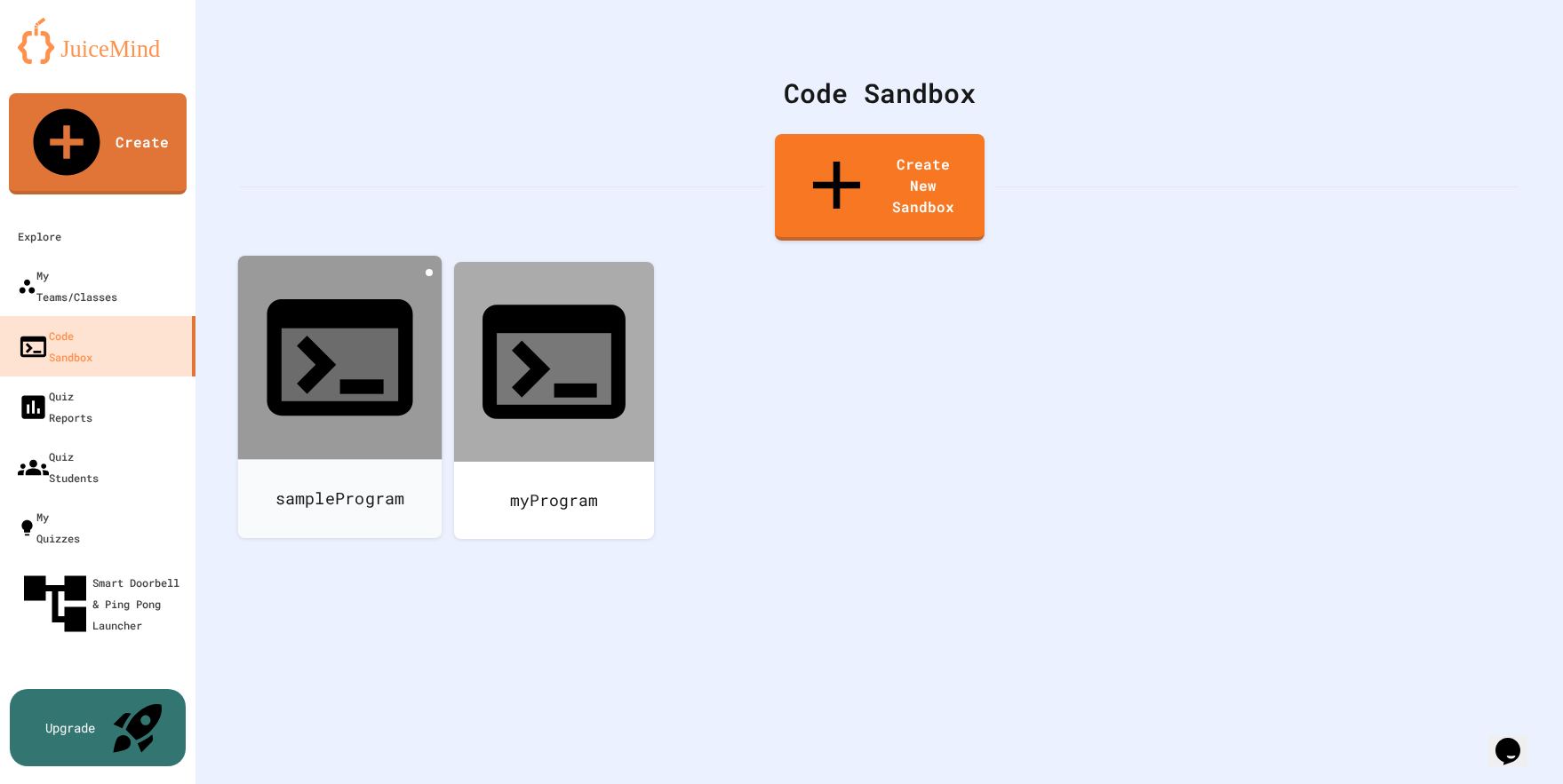
click at [429, 273] on icon at bounding box center [429, 273] width 0 height 0
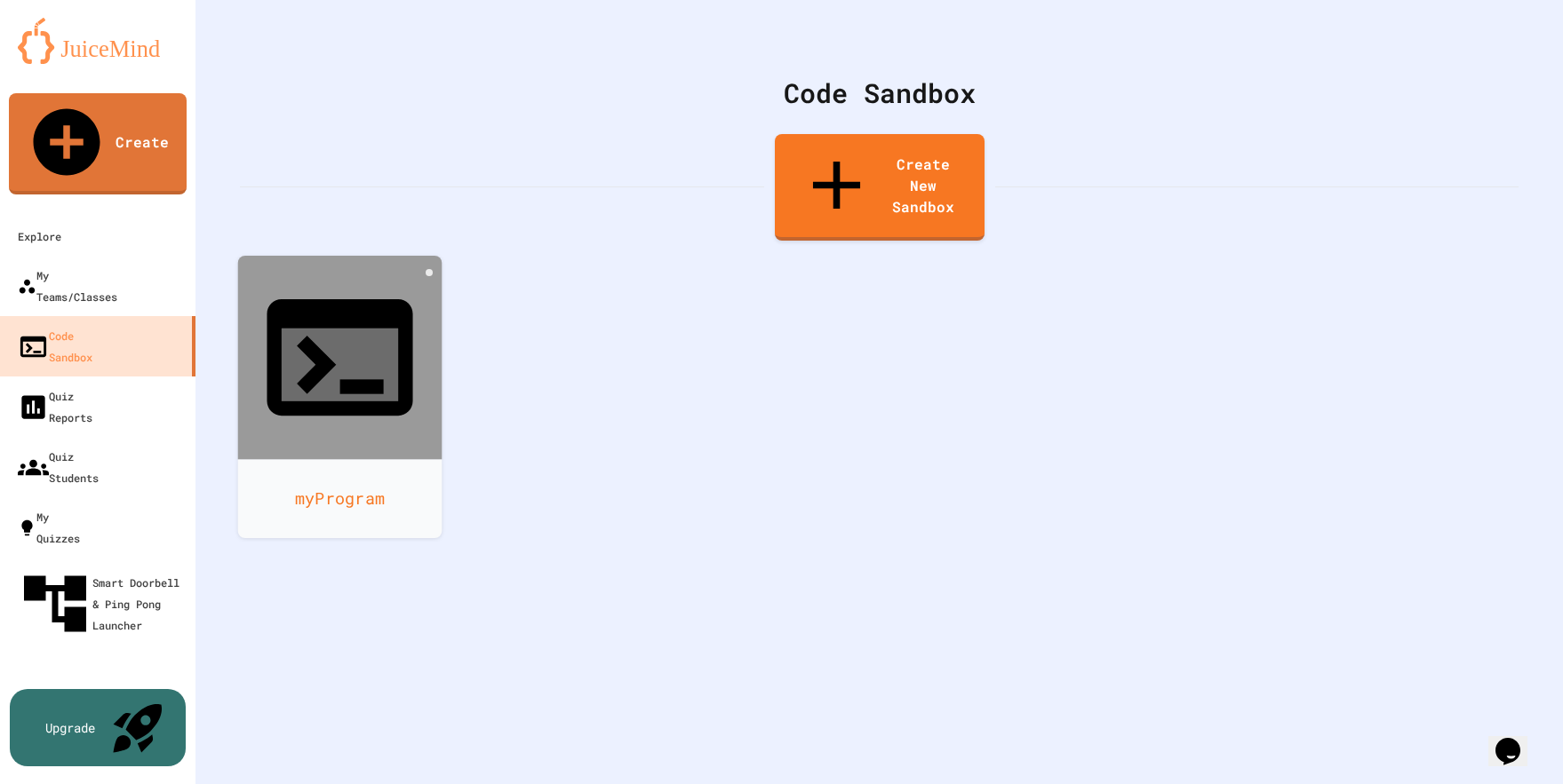
click at [381, 256] on div at bounding box center [340, 358] width 204 height 204
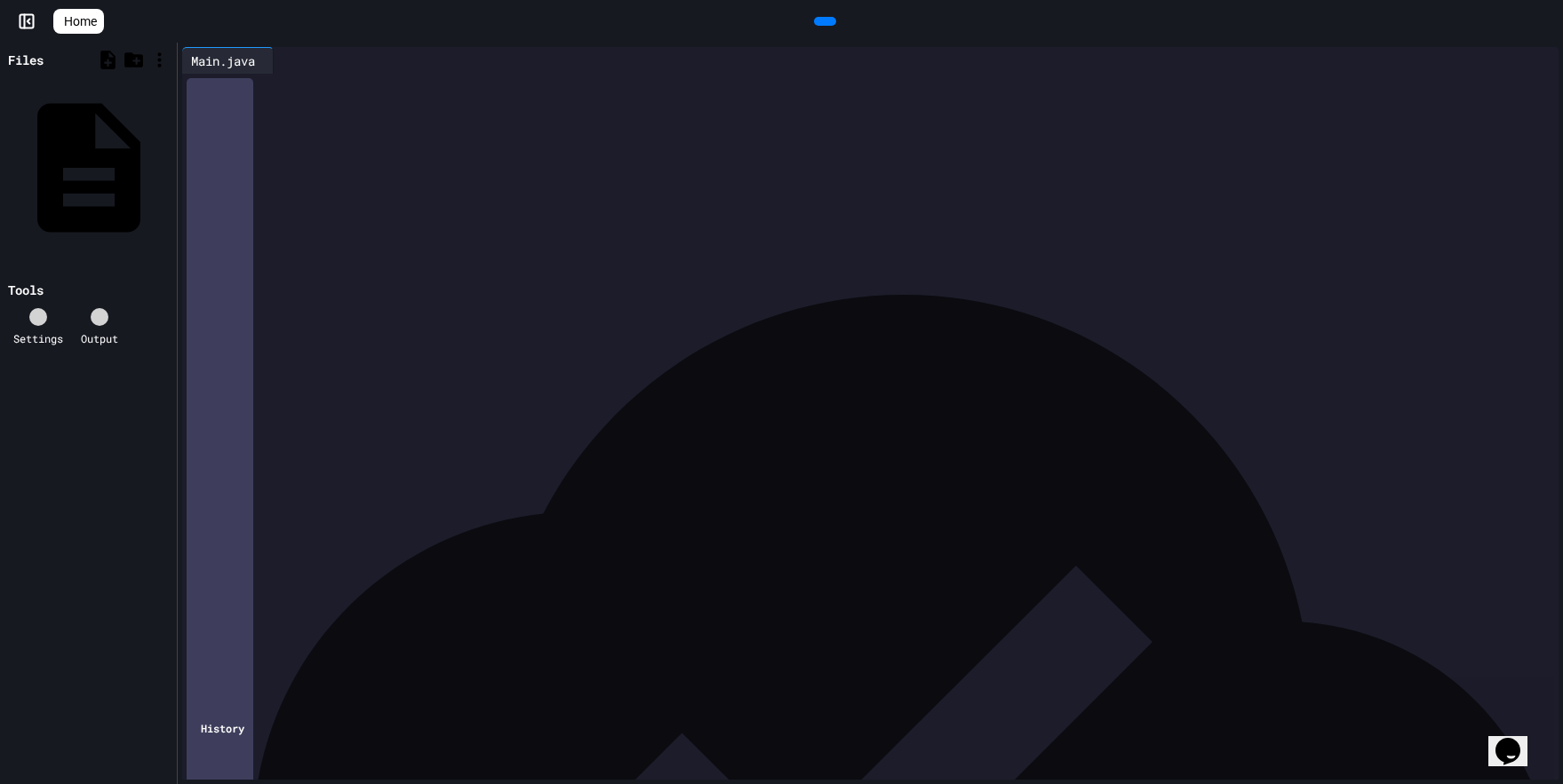
click at [357, 783] on div at bounding box center [782, 786] width 1563 height 0
click at [294, 155] on div "*" at bounding box center [870, 157] width 1323 height 18
click at [330, 170] on div "**********" at bounding box center [883, 122] width 1350 height 97
click at [417, 170] on div "**********" at bounding box center [883, 122] width 1350 height 97
click at [1477, 61] on div at bounding box center [1534, 61] width 14 height 0
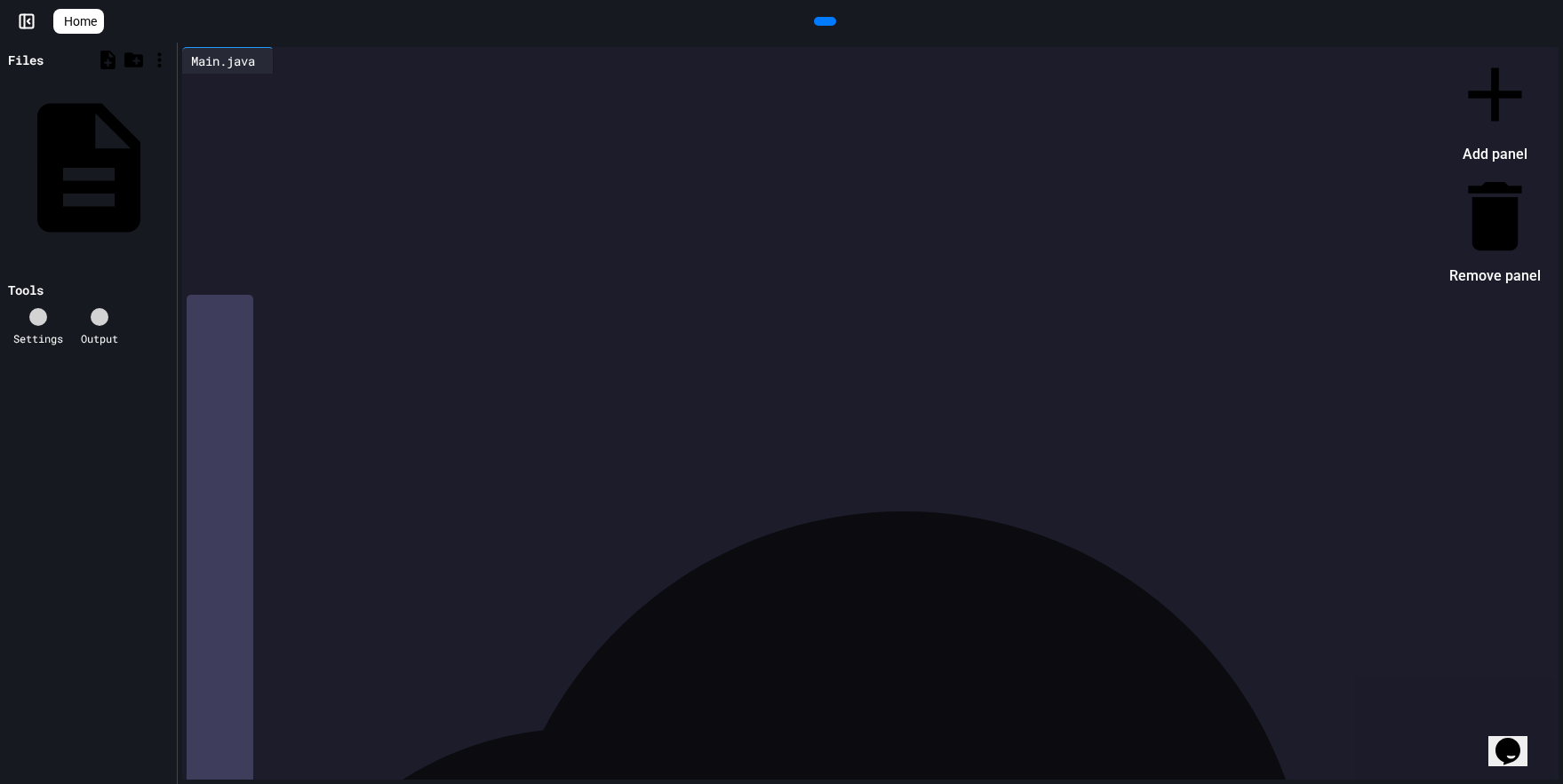
click at [1477, 49] on div at bounding box center [1486, 49] width 110 height 0
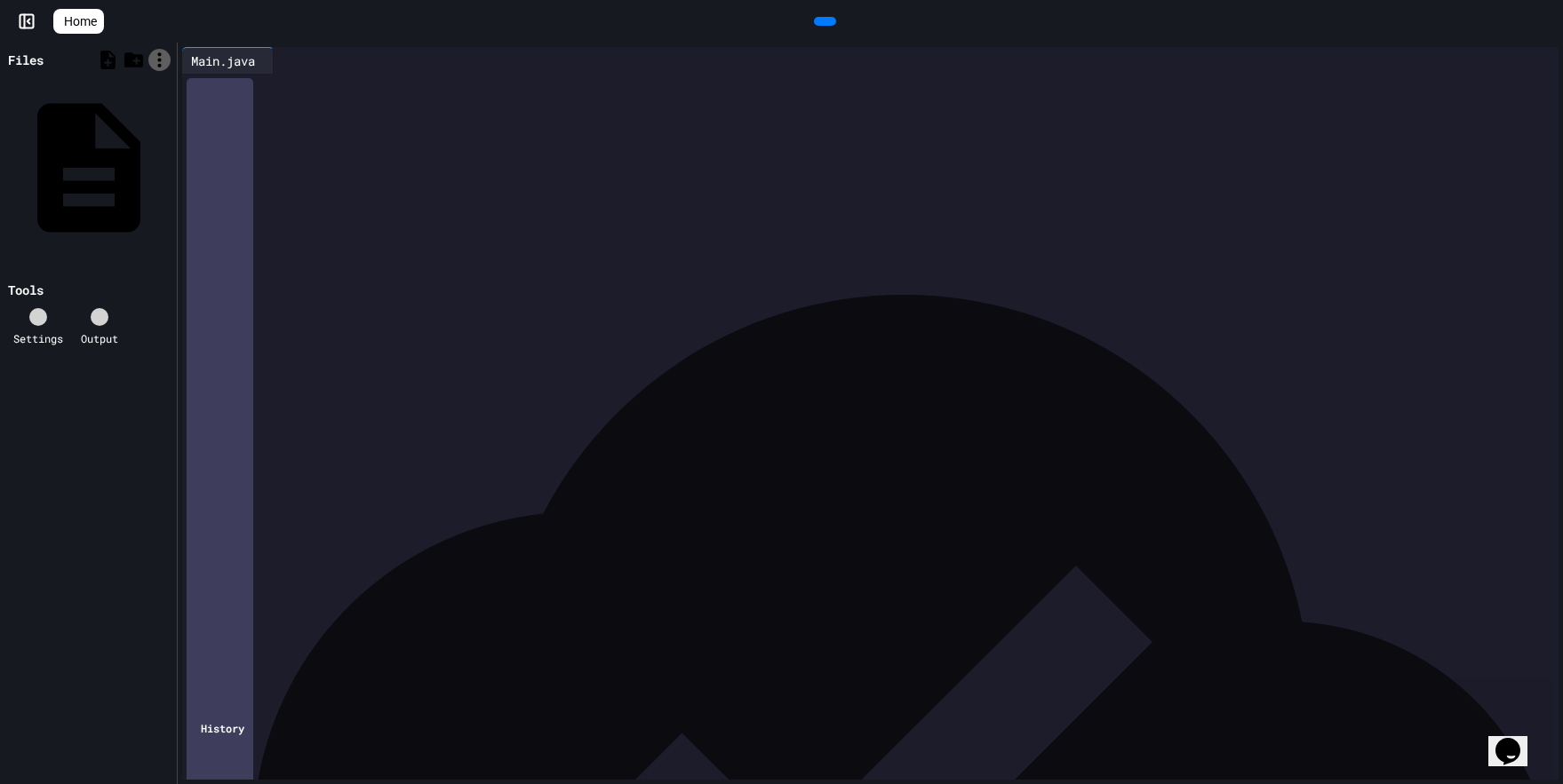
click at [163, 55] on icon at bounding box center [159, 60] width 22 height 22
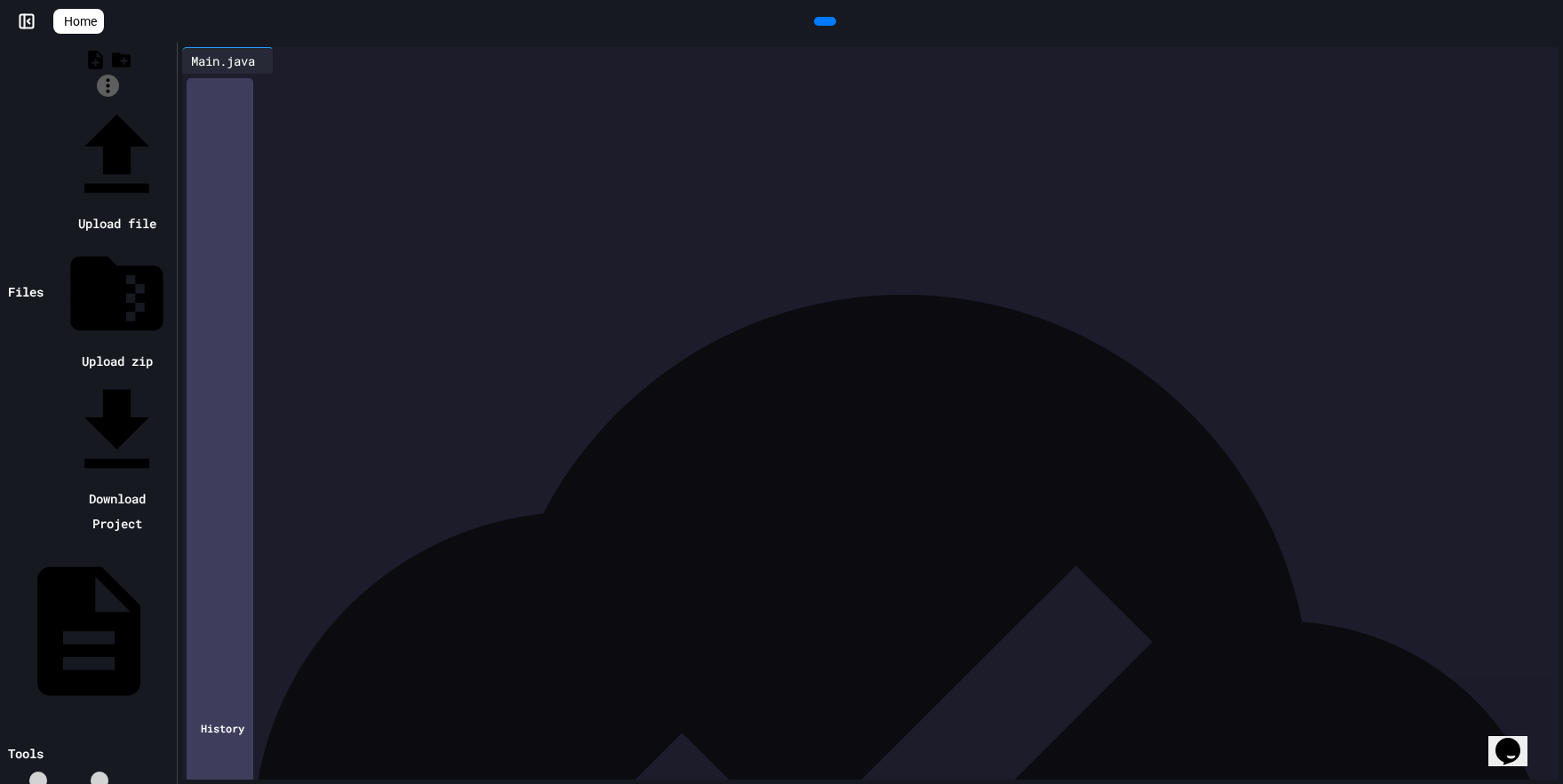
click at [163, 101] on div at bounding box center [108, 101] width 128 height 0
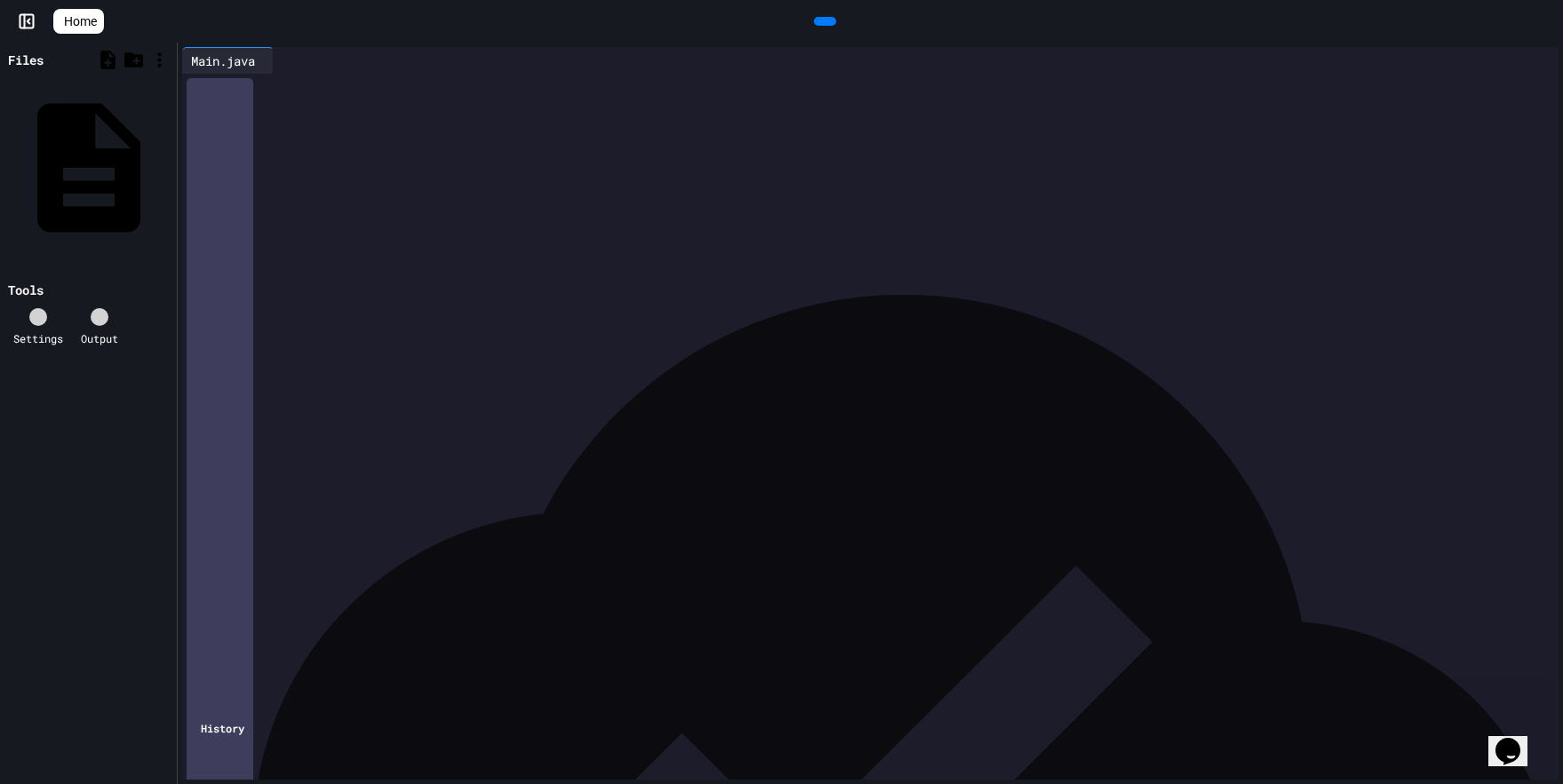
click at [10, 68] on icon at bounding box center [15, 70] width 11 height 6
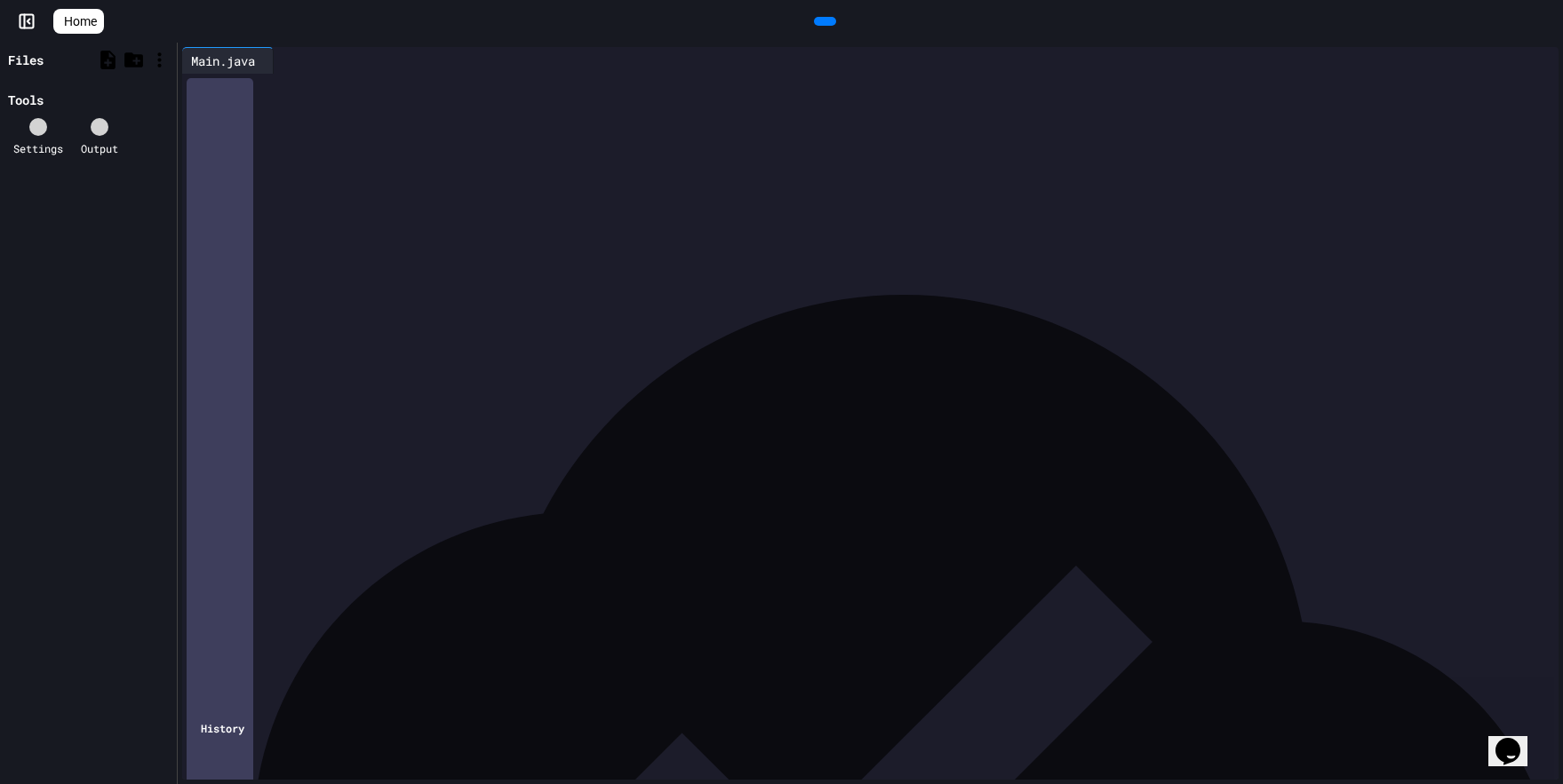
click at [4, 61] on icon at bounding box center [4, 61] width 0 height 0
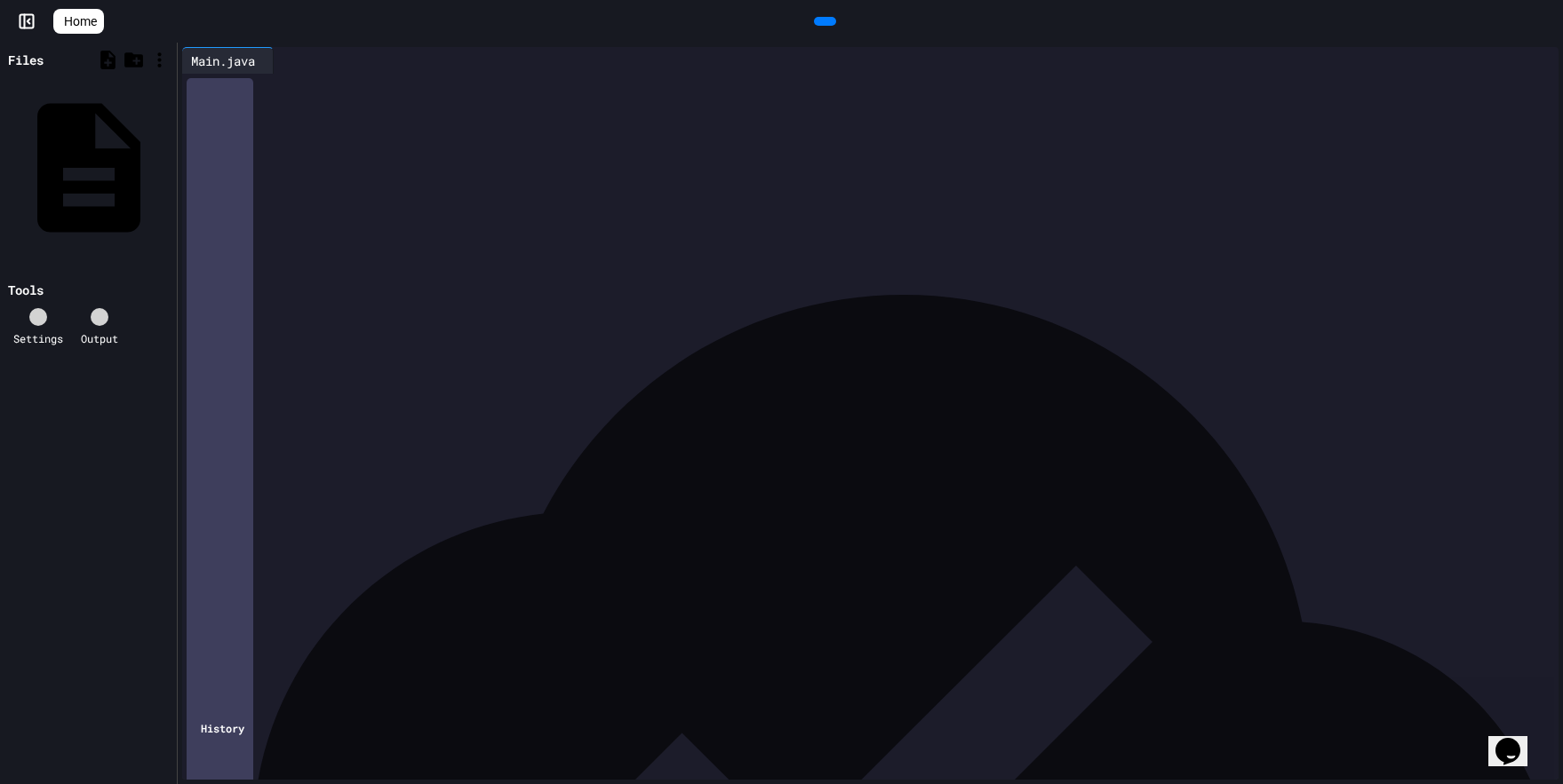
click at [823, 21] on icon at bounding box center [823, 21] width 0 height 0
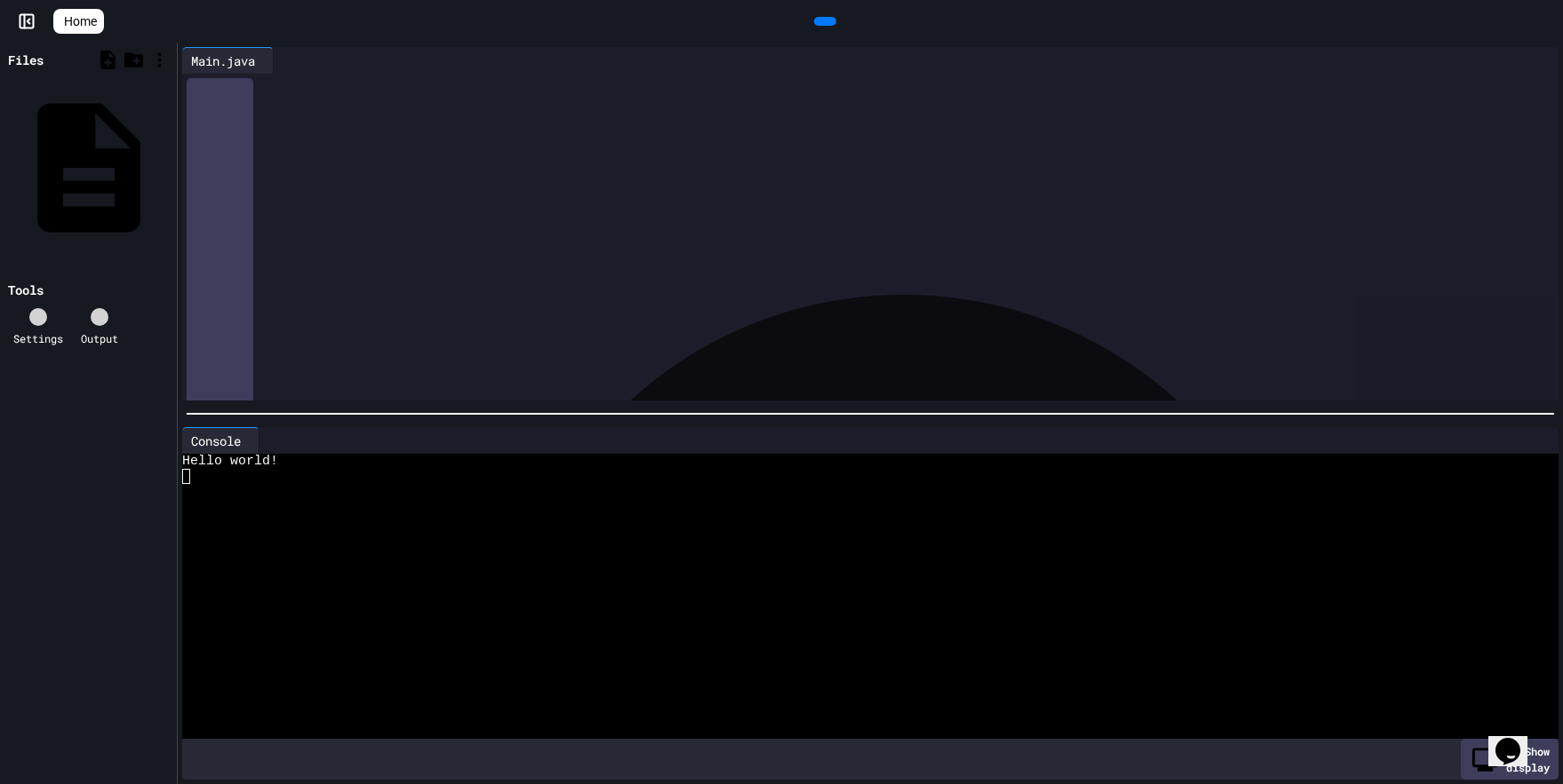
click at [74, 343] on div "Files Main.java Tools Settings Output" at bounding box center [88, 414] width 177 height 742
click at [38, 318] on icon at bounding box center [38, 318] width 0 height 0
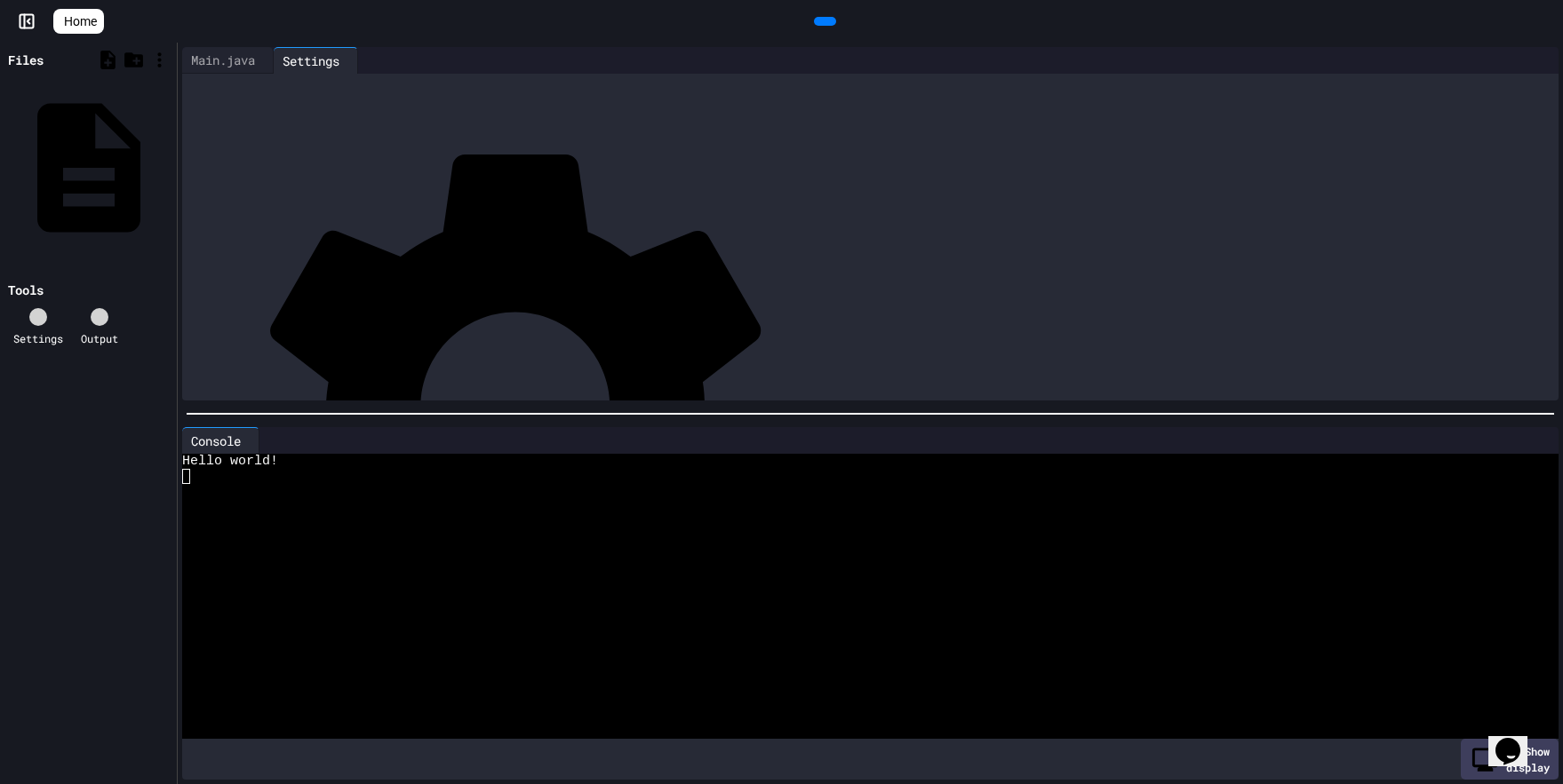
click at [38, 318] on icon at bounding box center [38, 318] width 0 height 0
click at [157, 281] on div "Tools" at bounding box center [88, 290] width 168 height 19
click at [165, 57] on icon at bounding box center [159, 60] width 22 height 22
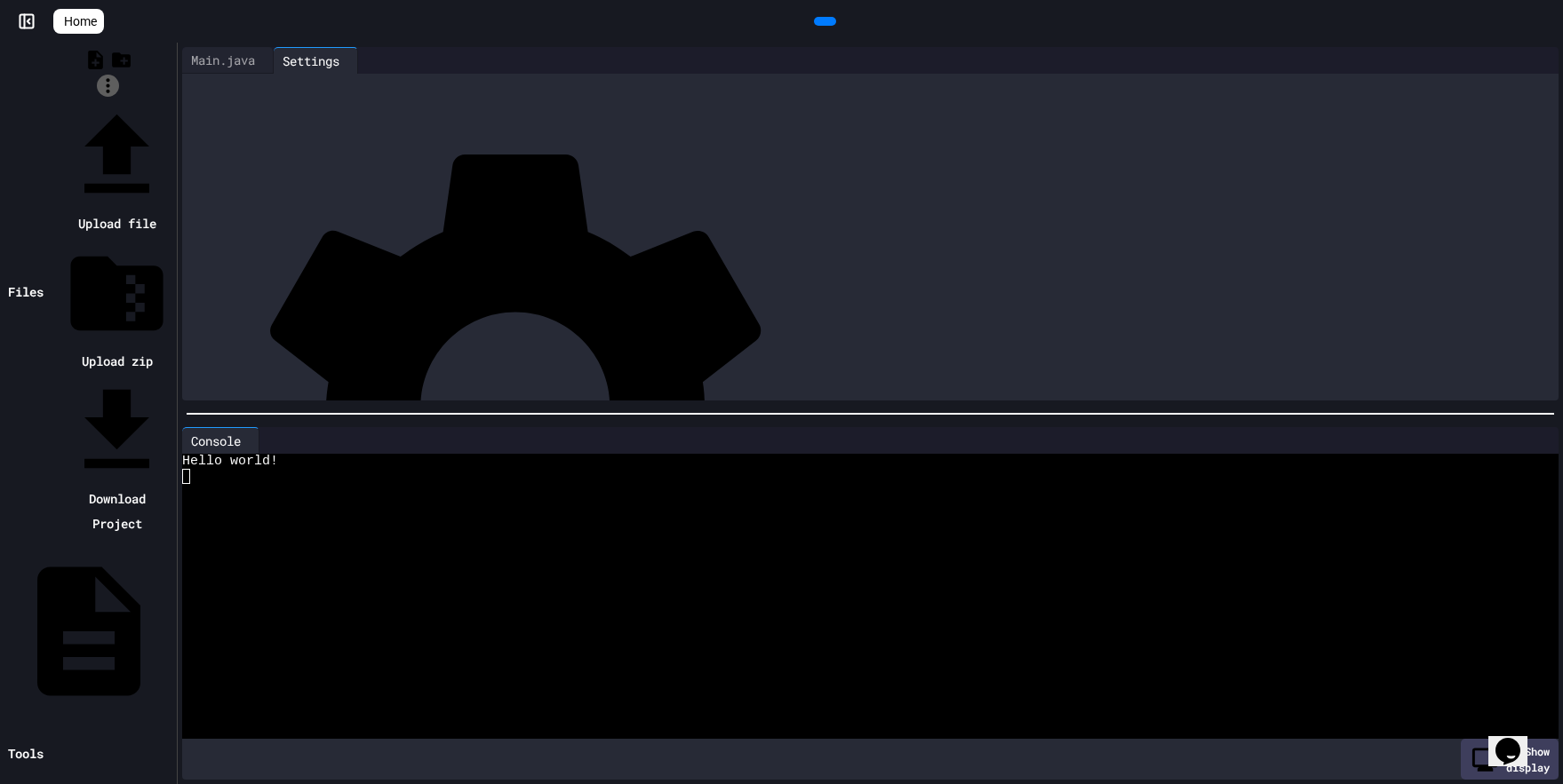
click at [165, 101] on div at bounding box center [108, 101] width 128 height 0
